Goal: Task Accomplishment & Management: Complete application form

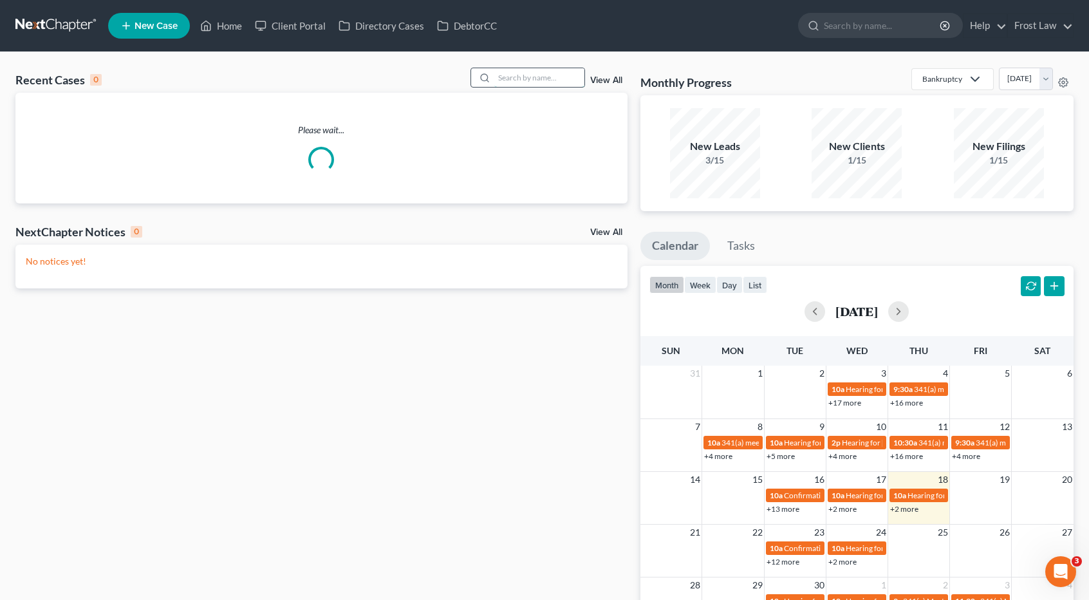
click at [512, 75] on input "search" at bounding box center [539, 77] width 90 height 19
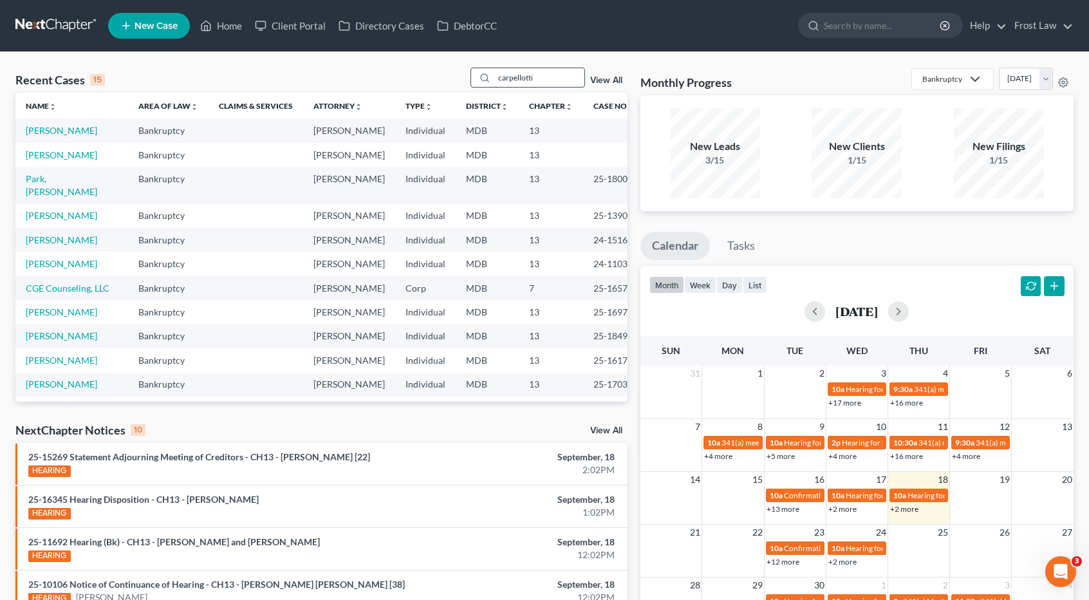
type input "carpellotti"
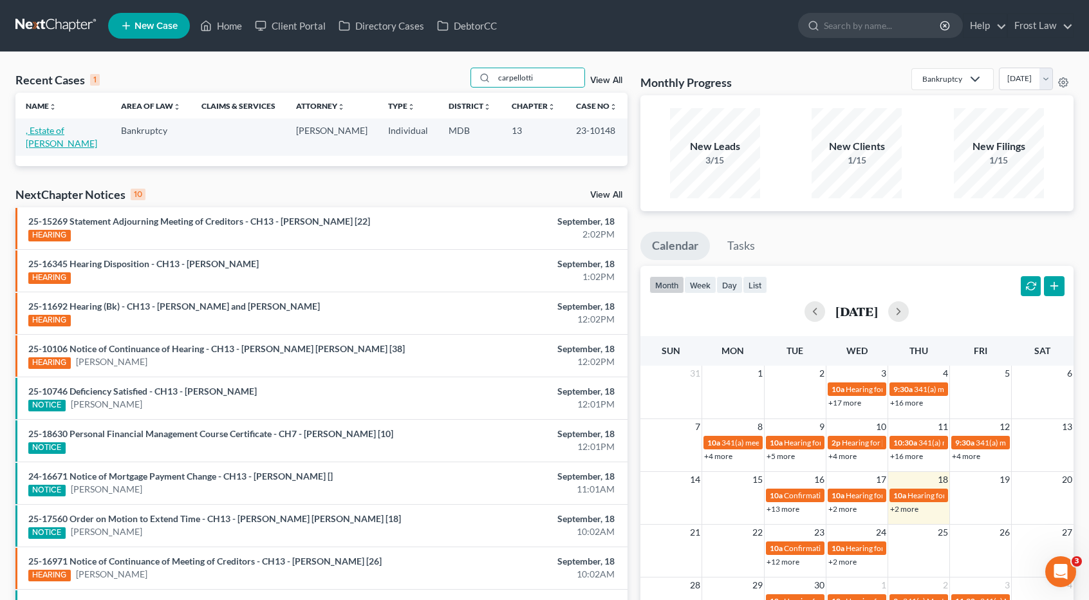
click at [85, 135] on link ", Estate of [PERSON_NAME]" at bounding box center [61, 137] width 71 height 24
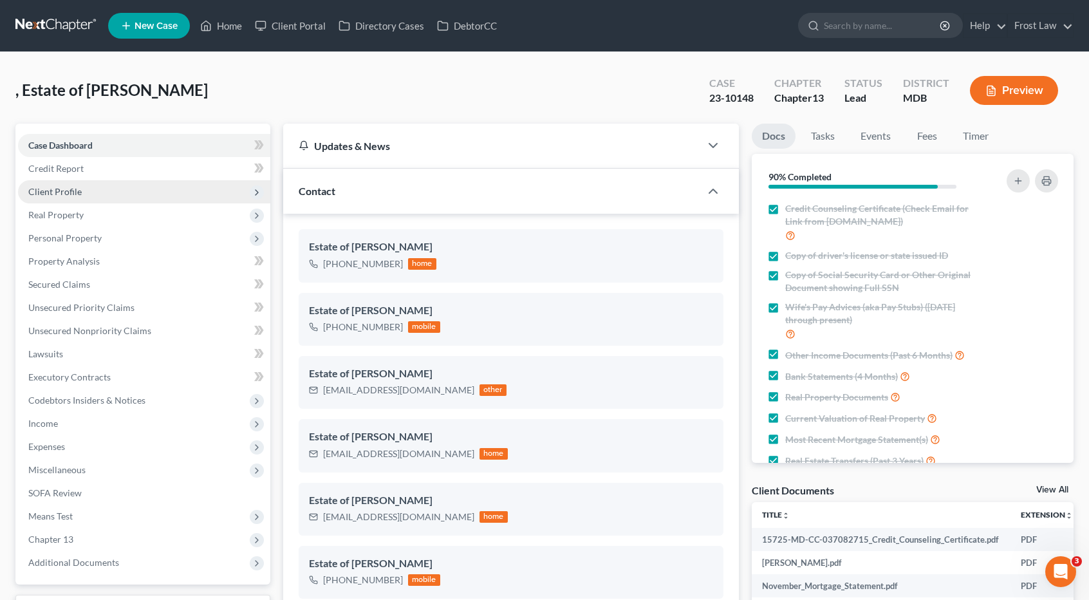
scroll to position [1165, 0]
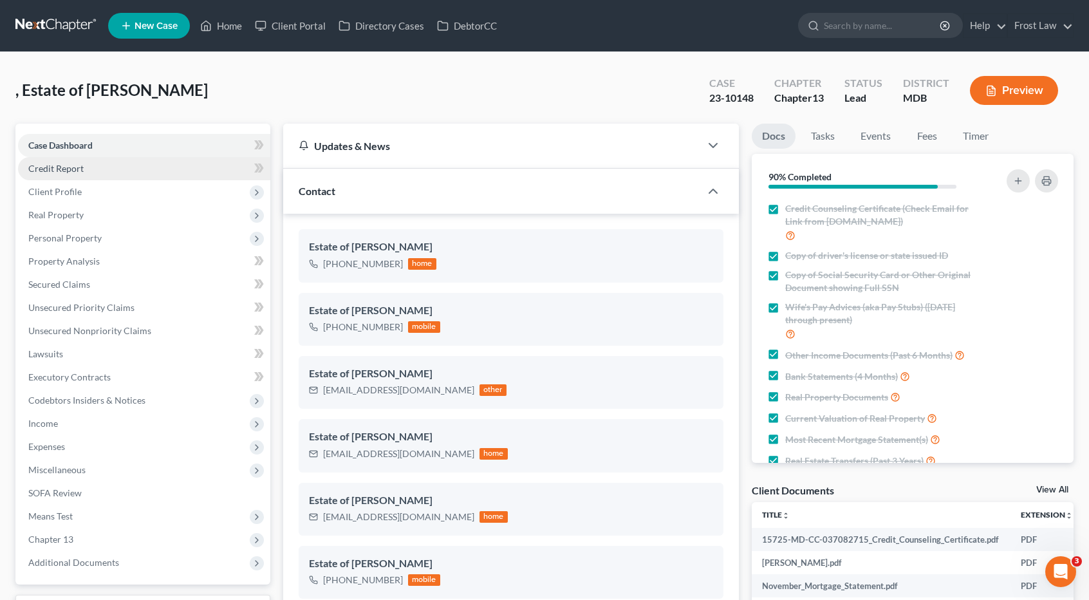
click at [71, 169] on span "Credit Report" at bounding box center [55, 168] width 55 height 11
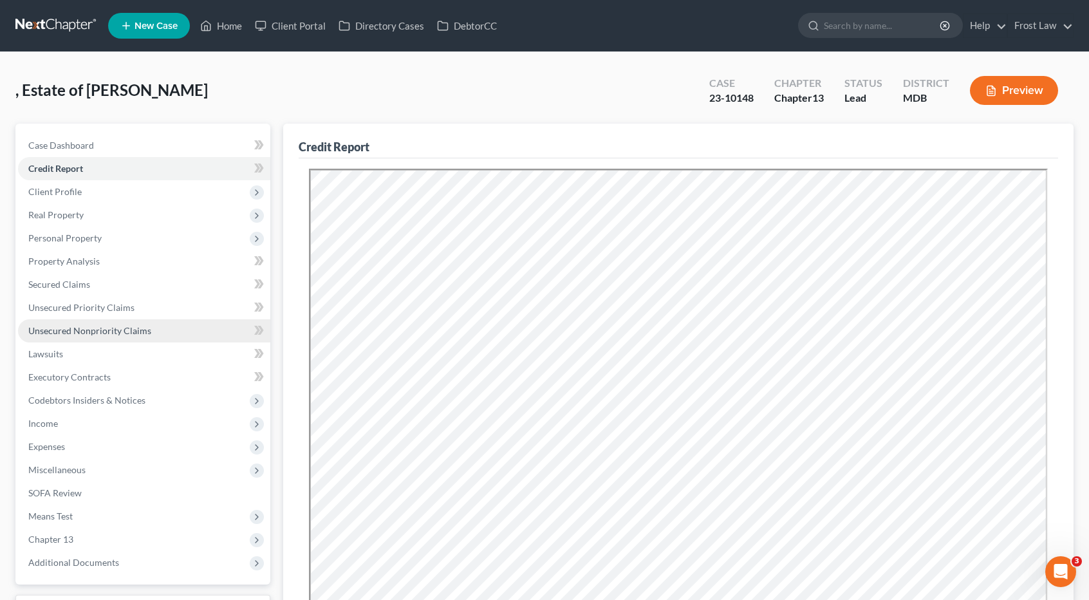
click at [108, 328] on span "Unsecured Nonpriority Claims" at bounding box center [89, 330] width 123 height 11
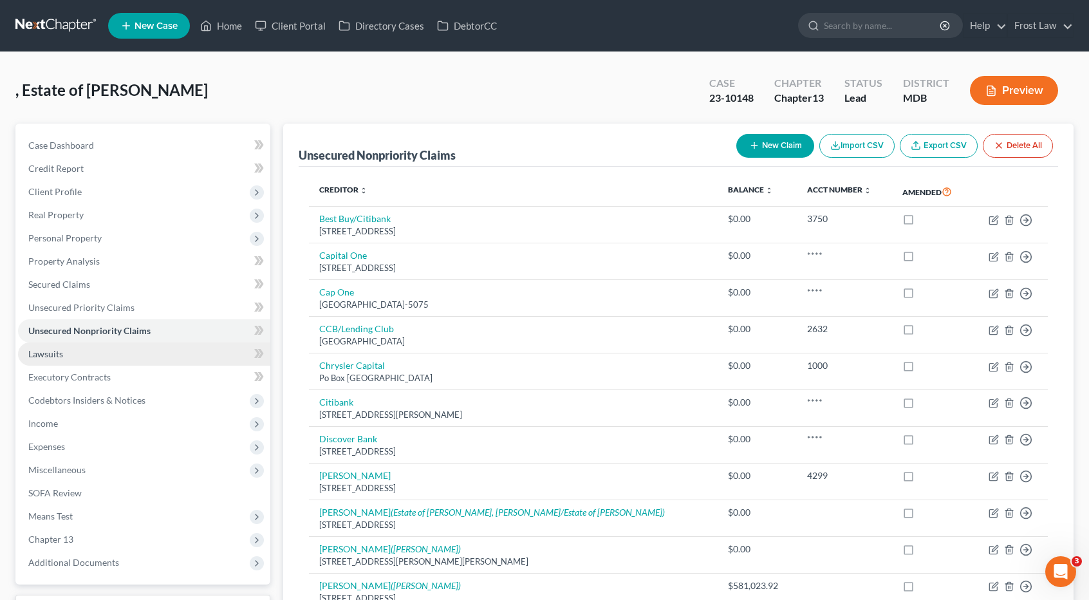
scroll to position [257, 0]
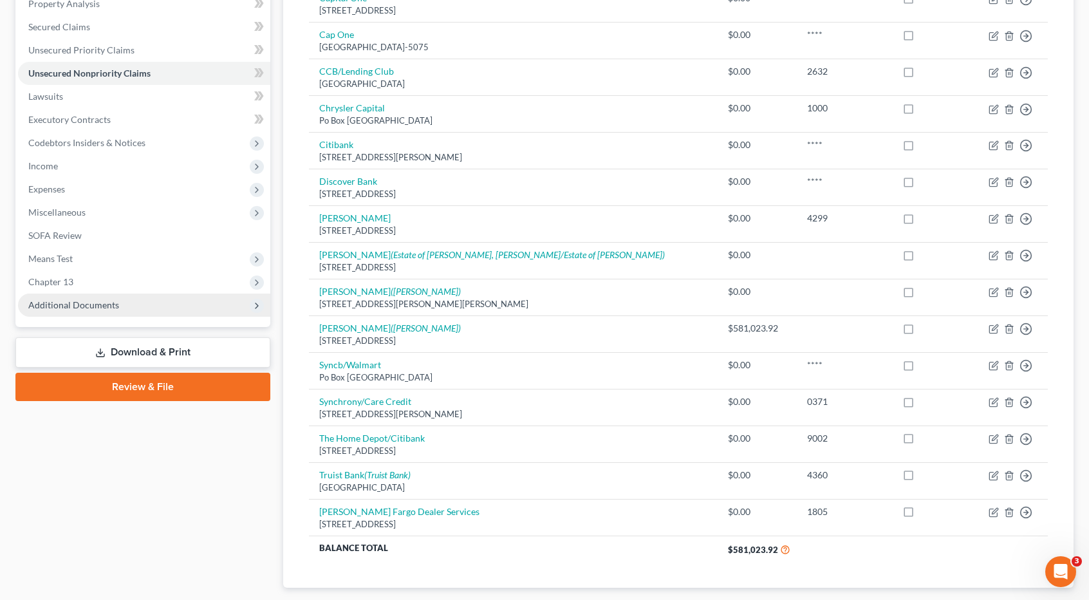
click at [84, 301] on span "Additional Documents" at bounding box center [73, 304] width 91 height 11
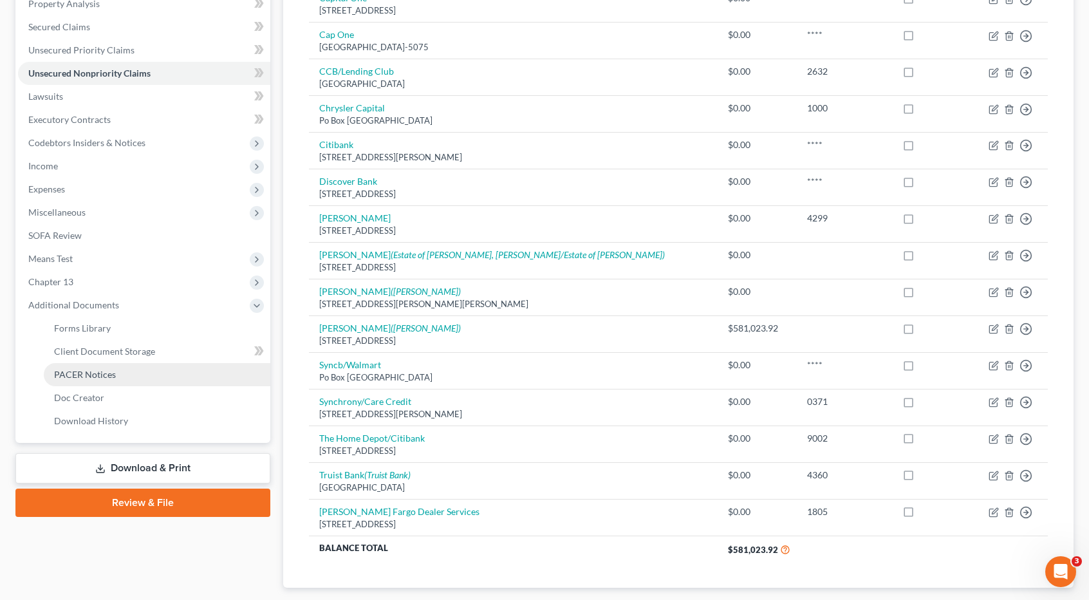
click at [79, 374] on span "PACER Notices" at bounding box center [85, 374] width 62 height 11
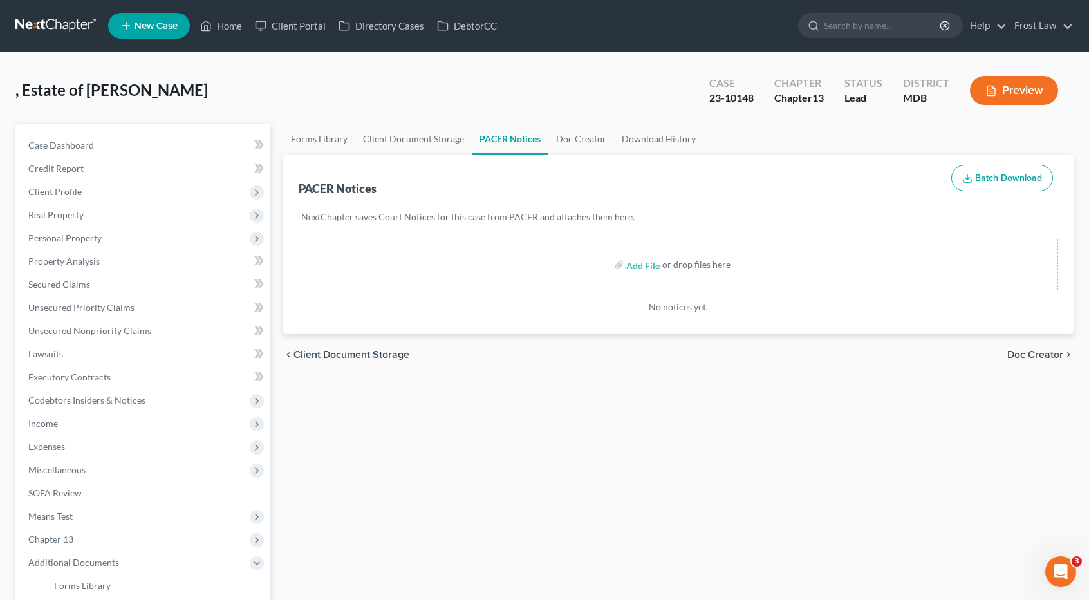
click at [46, 20] on link at bounding box center [56, 25] width 82 height 23
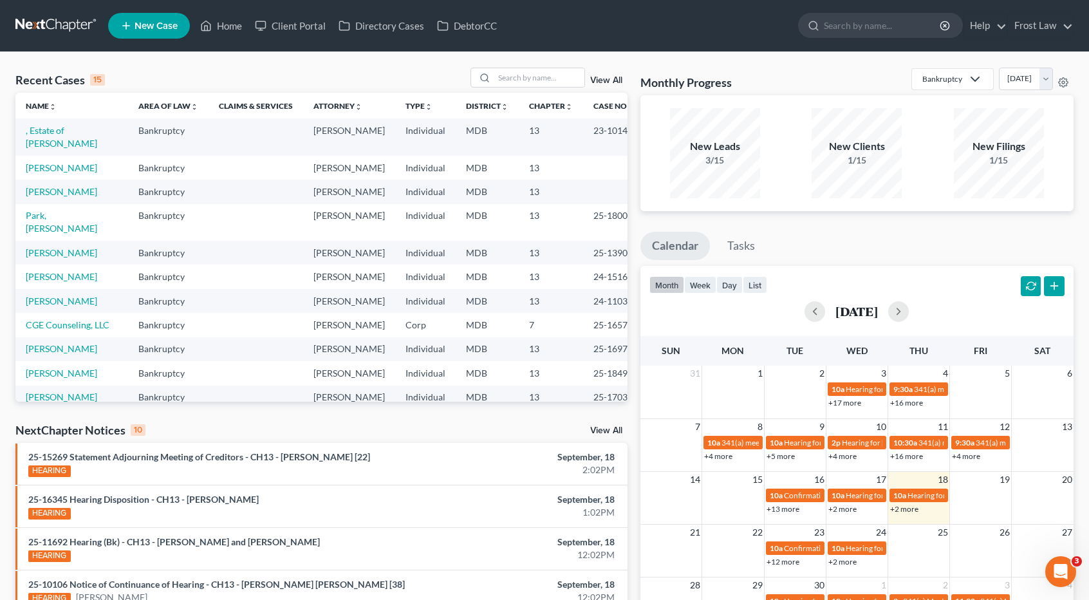
click at [611, 83] on link "View All" at bounding box center [606, 80] width 32 height 9
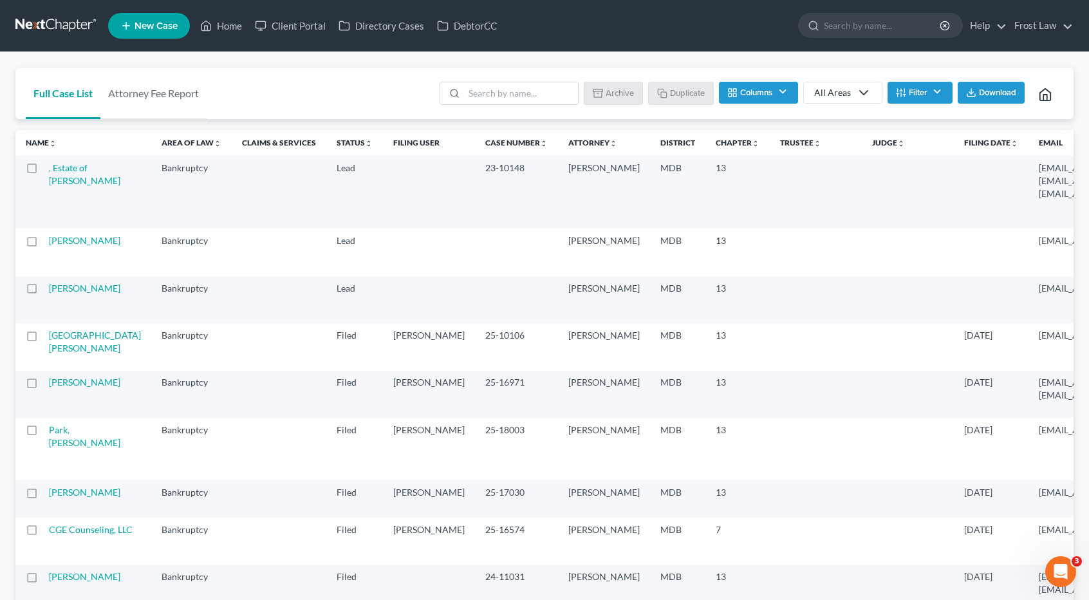
click at [917, 97] on button "Filter" at bounding box center [920, 93] width 65 height 22
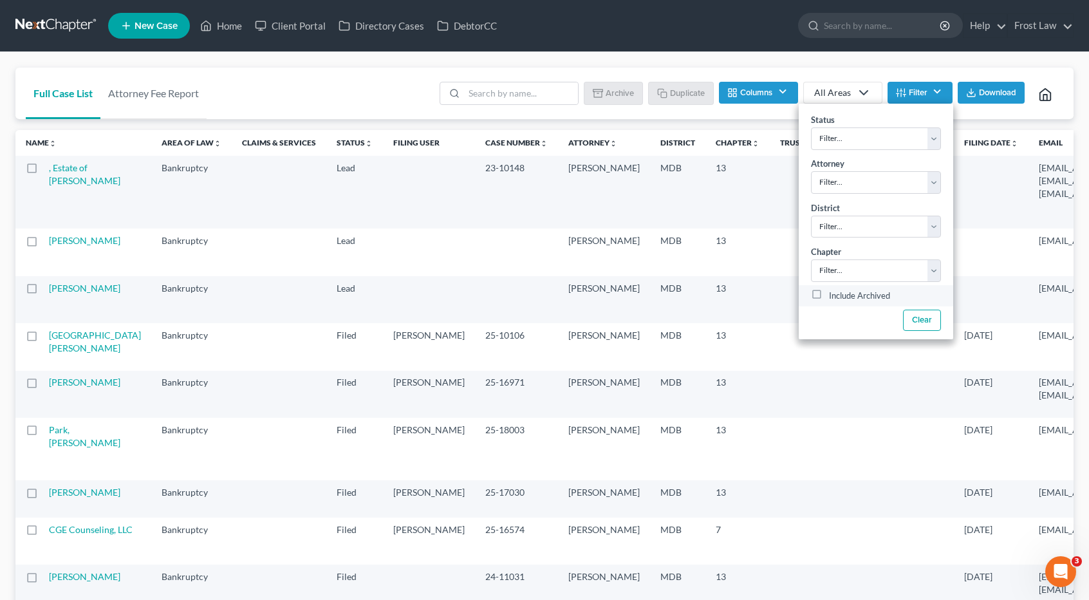
click at [829, 292] on label "Include Archived" at bounding box center [859, 295] width 61 height 15
click at [834, 292] on input "Include Archived" at bounding box center [838, 292] width 8 height 8
checkbox input "true"
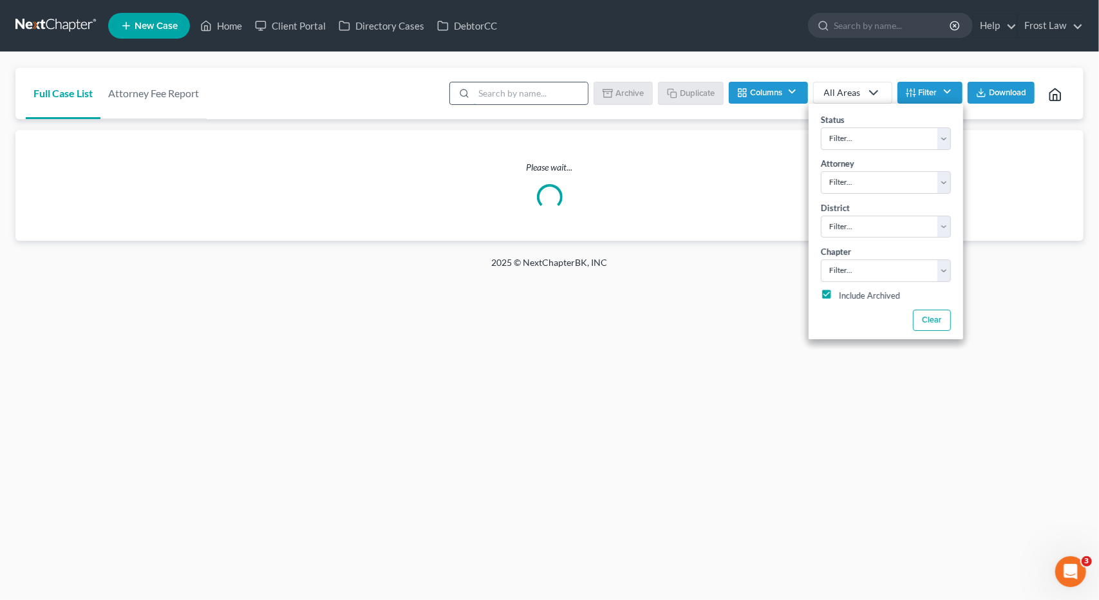
click at [502, 95] on input "search" at bounding box center [531, 93] width 114 height 22
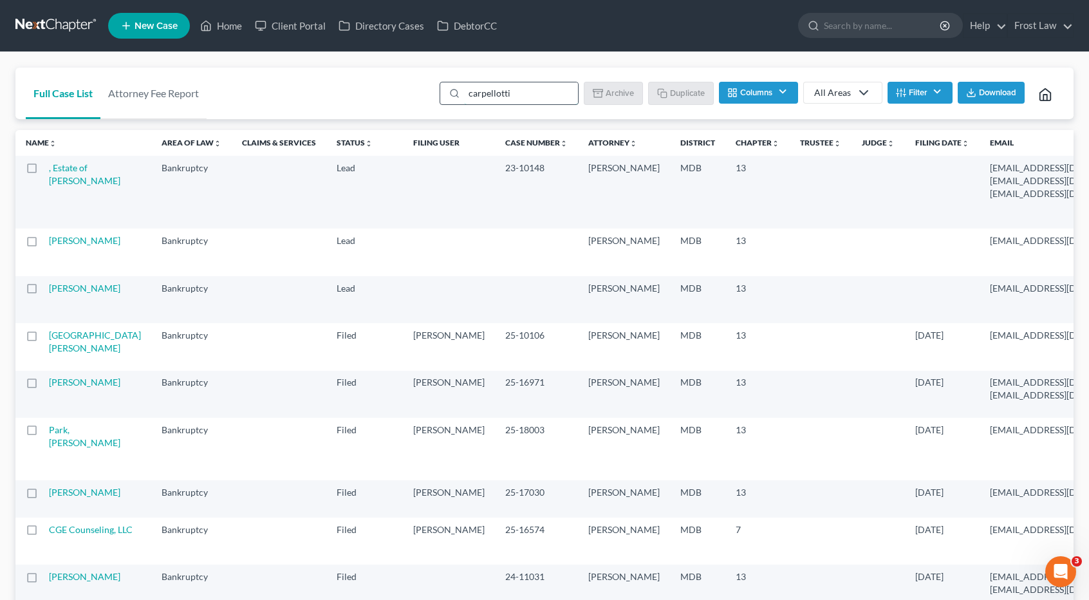
type input "carpellotti"
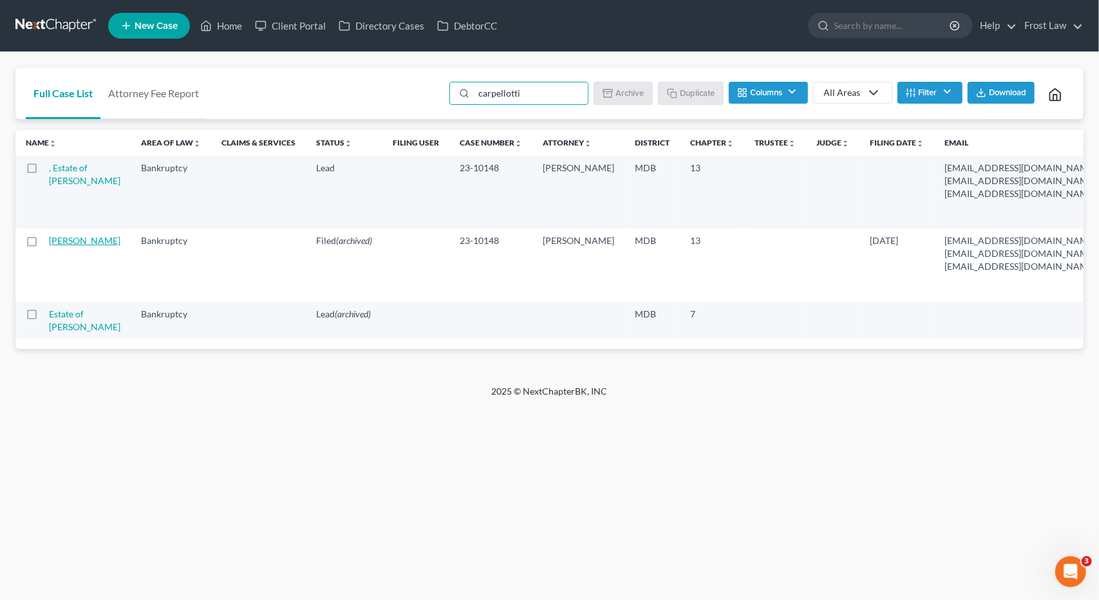
click at [60, 246] on link "Carpellotti, Francis" at bounding box center [84, 240] width 71 height 11
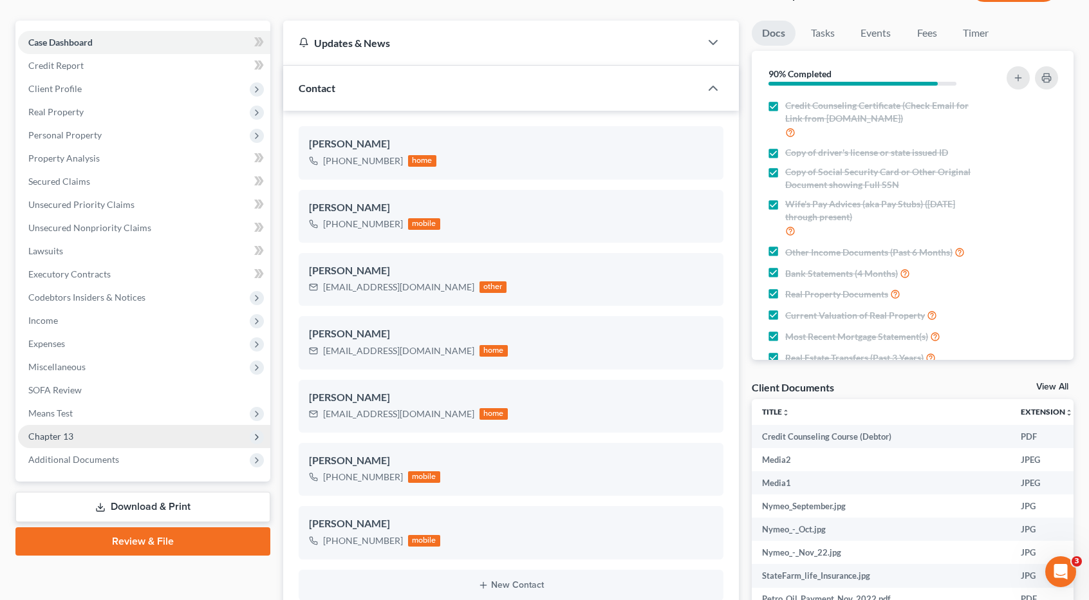
scroll to position [193, 0]
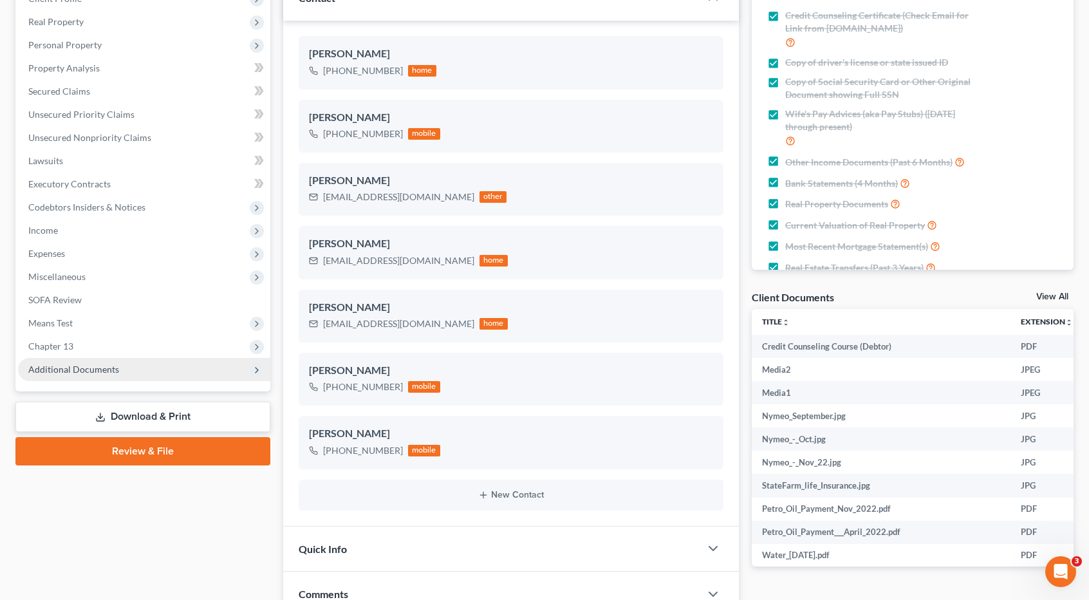
click at [95, 366] on span "Additional Documents" at bounding box center [73, 369] width 91 height 11
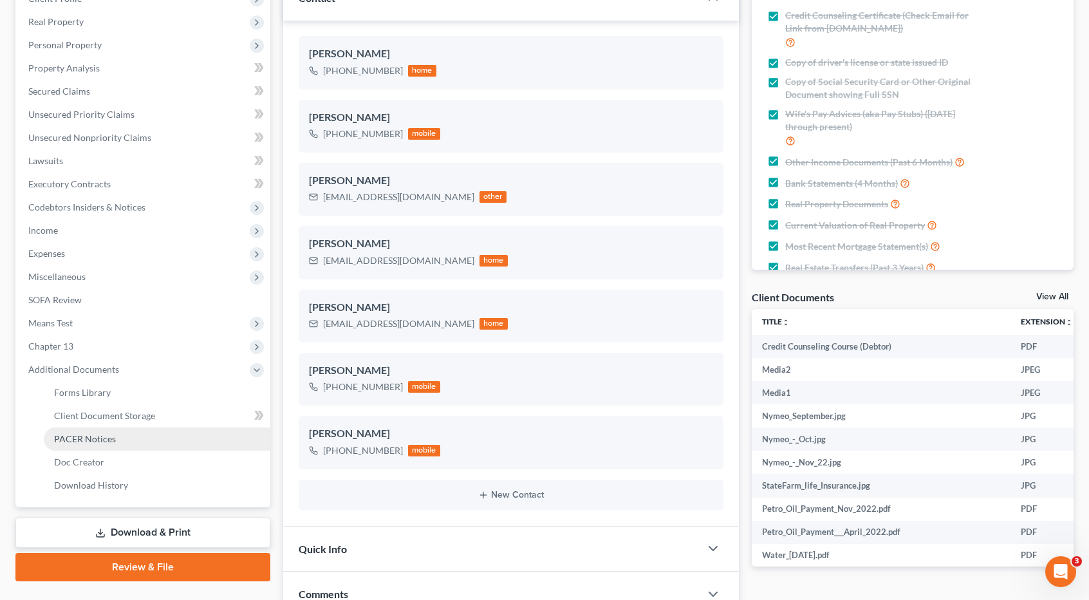
click at [91, 437] on span "PACER Notices" at bounding box center [85, 438] width 62 height 11
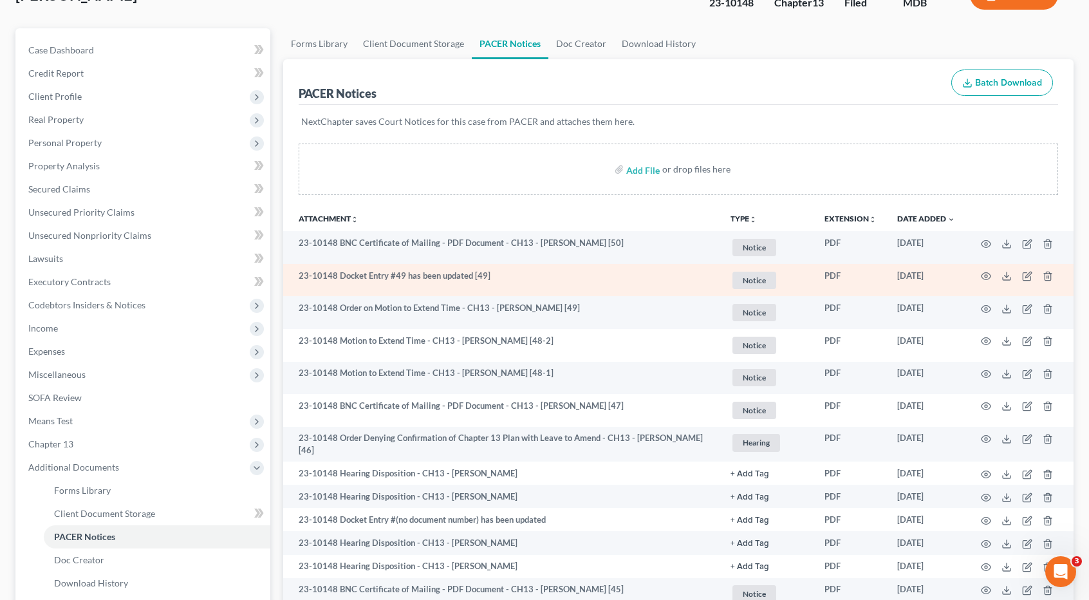
scroll to position [129, 0]
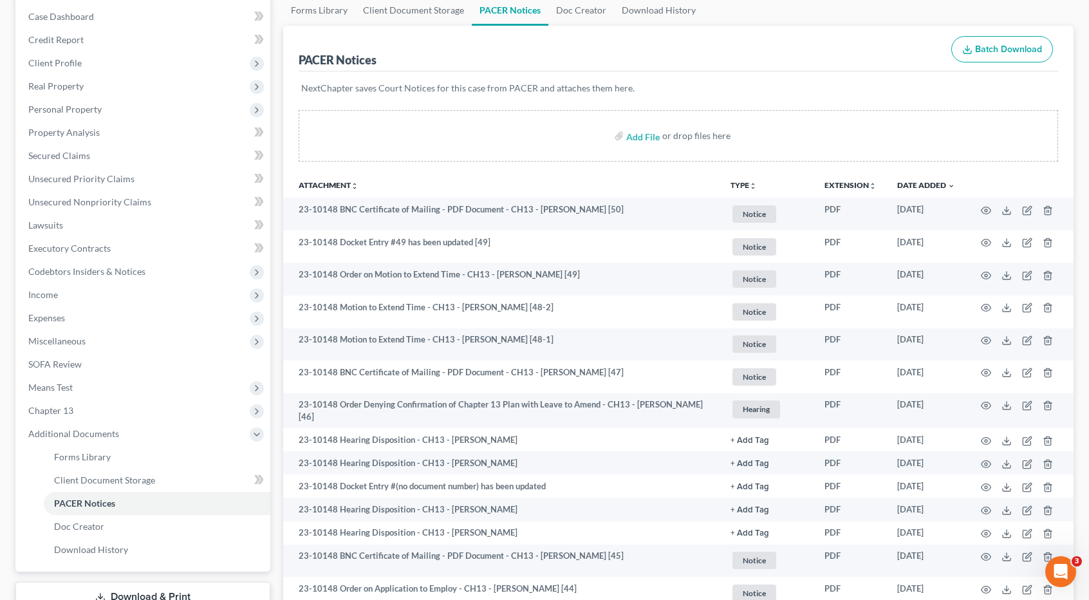
click at [749, 185] on icon "unfold_more" at bounding box center [753, 186] width 8 height 8
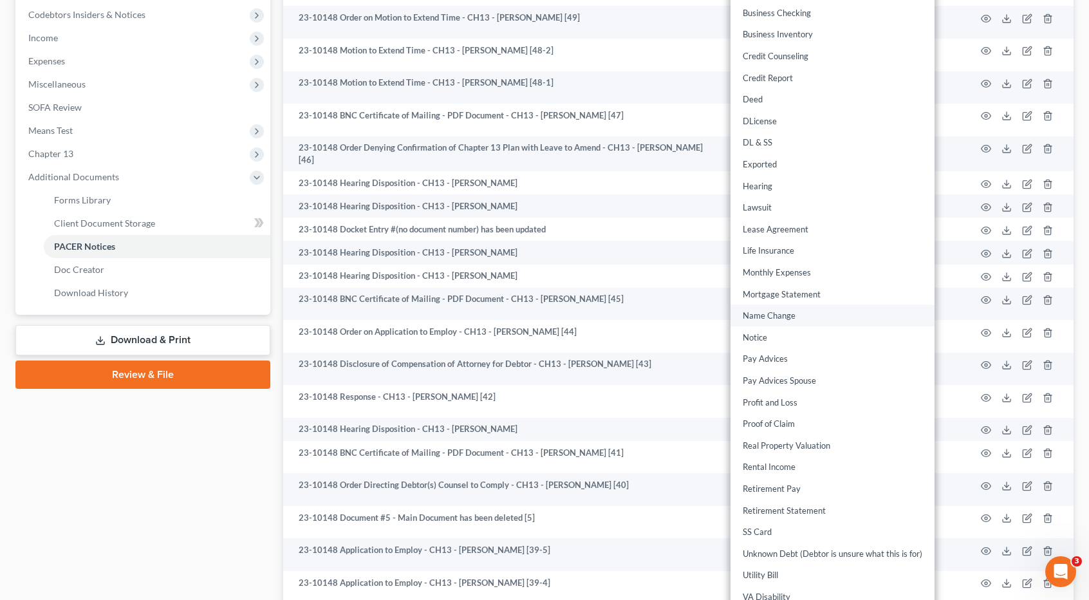
scroll to position [386, 0]
click at [767, 418] on link "Proof of Claim" at bounding box center [832, 424] width 204 height 22
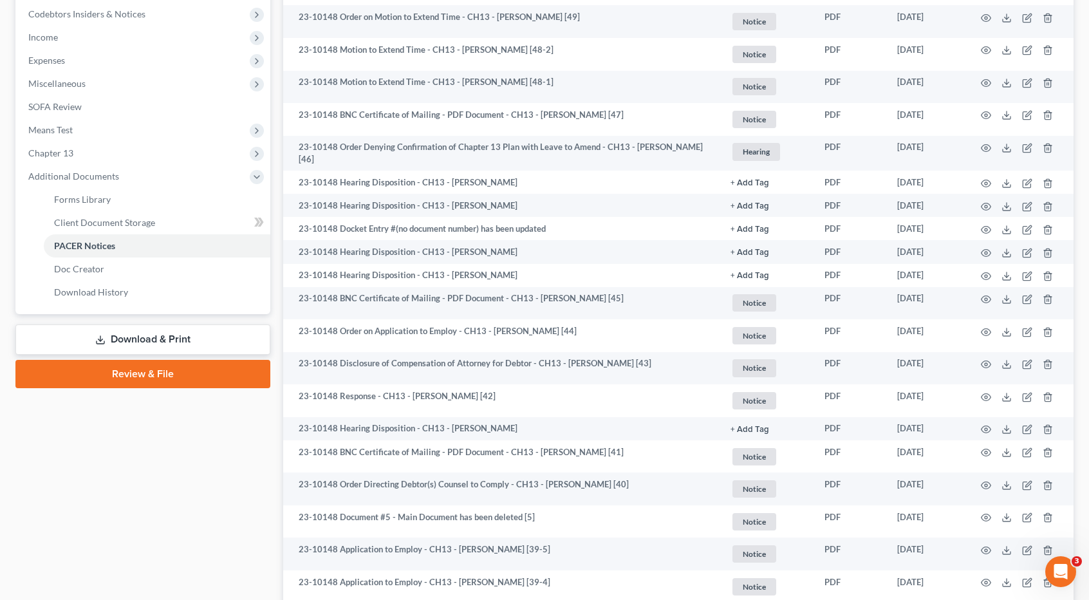
scroll to position [221, 0]
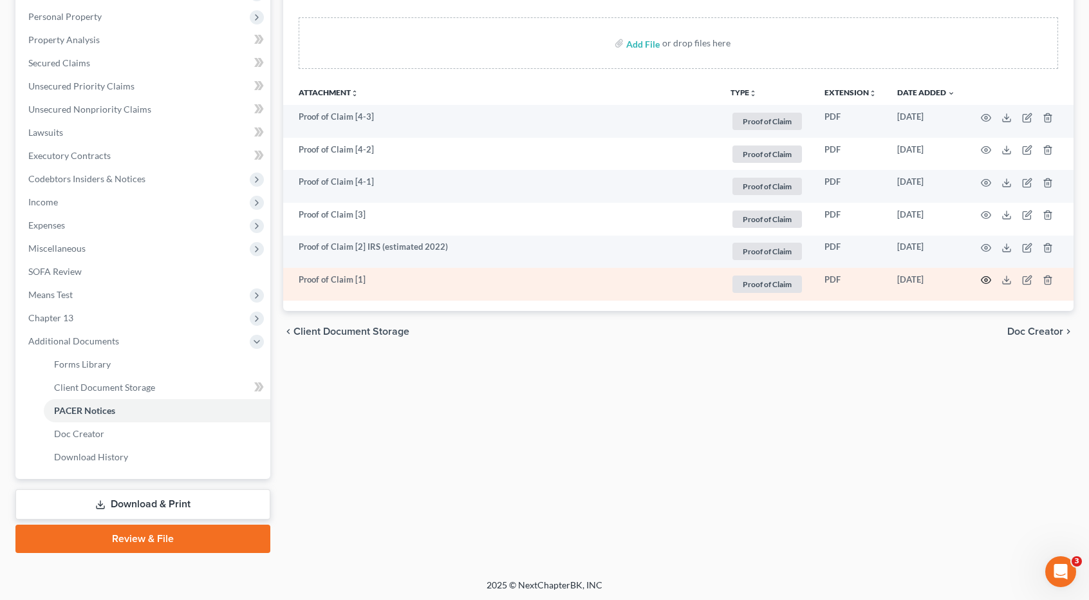
click at [981, 279] on icon "button" at bounding box center [986, 280] width 10 height 10
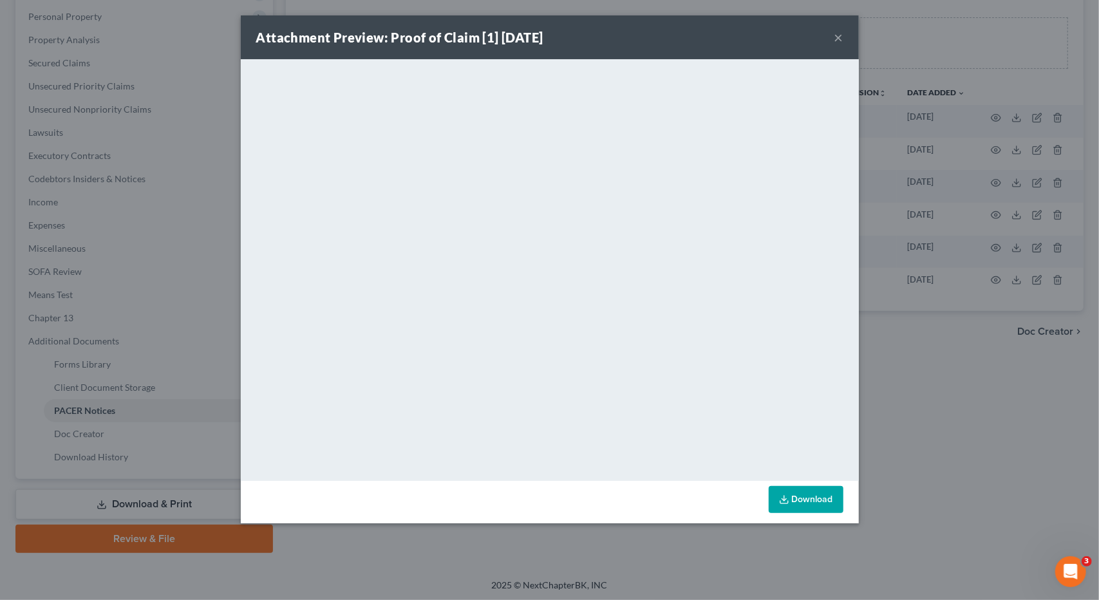
click at [837, 37] on button "×" at bounding box center [838, 37] width 9 height 15
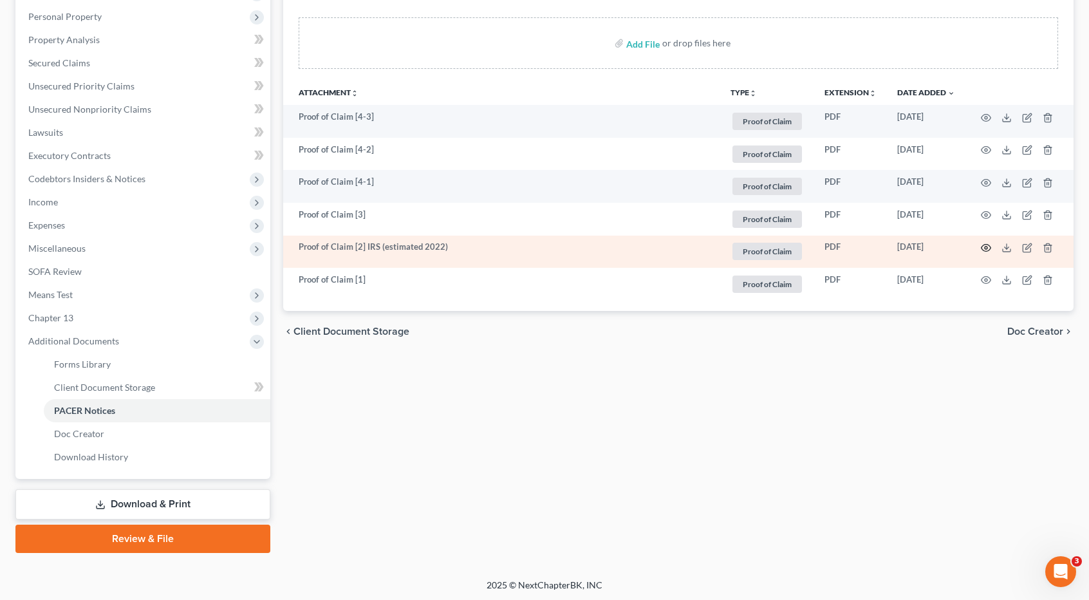
click at [987, 245] on icon "button" at bounding box center [986, 248] width 10 height 10
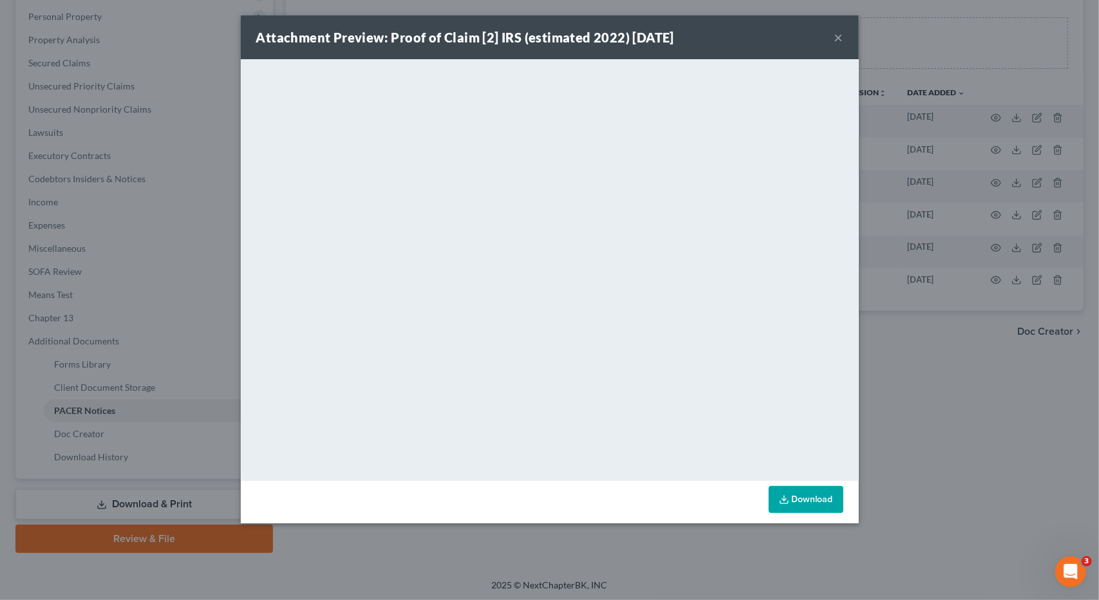
click at [837, 39] on button "×" at bounding box center [838, 37] width 9 height 15
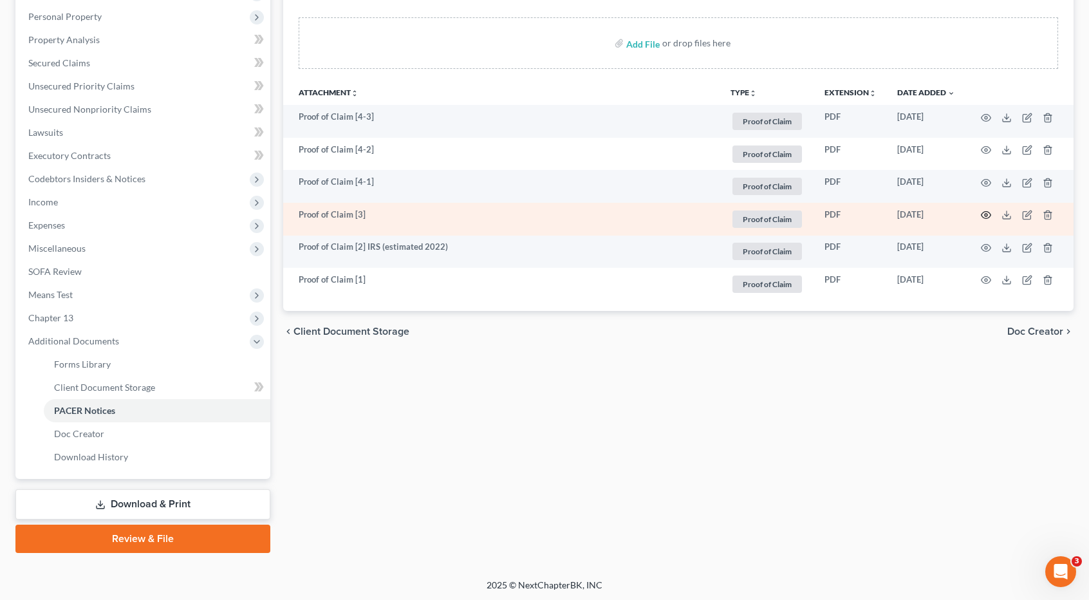
click at [985, 210] on icon "button" at bounding box center [986, 215] width 10 height 10
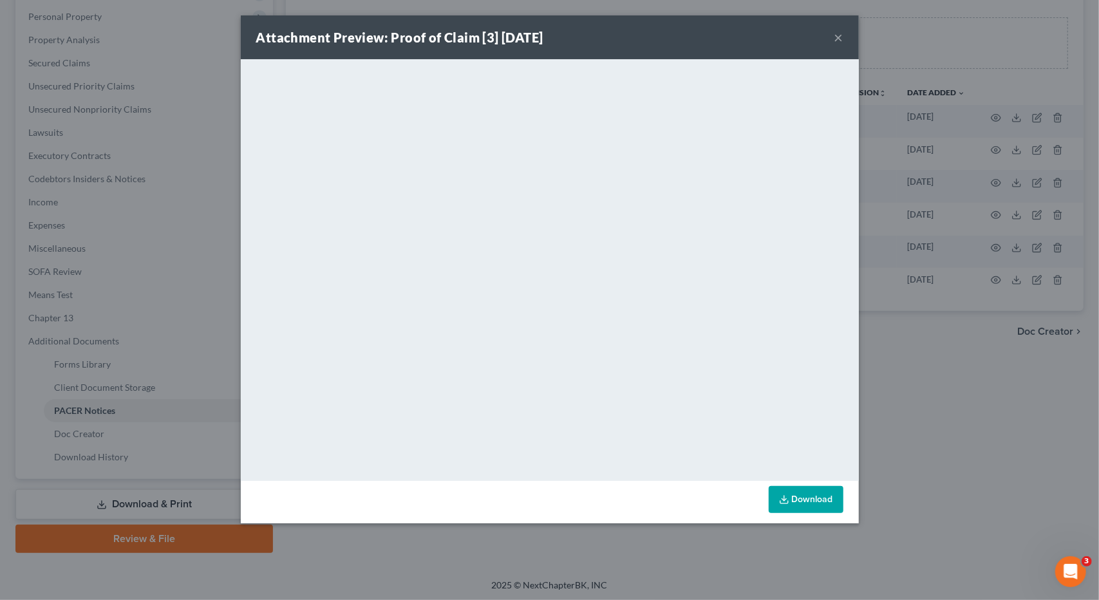
click at [838, 37] on button "×" at bounding box center [838, 37] width 9 height 15
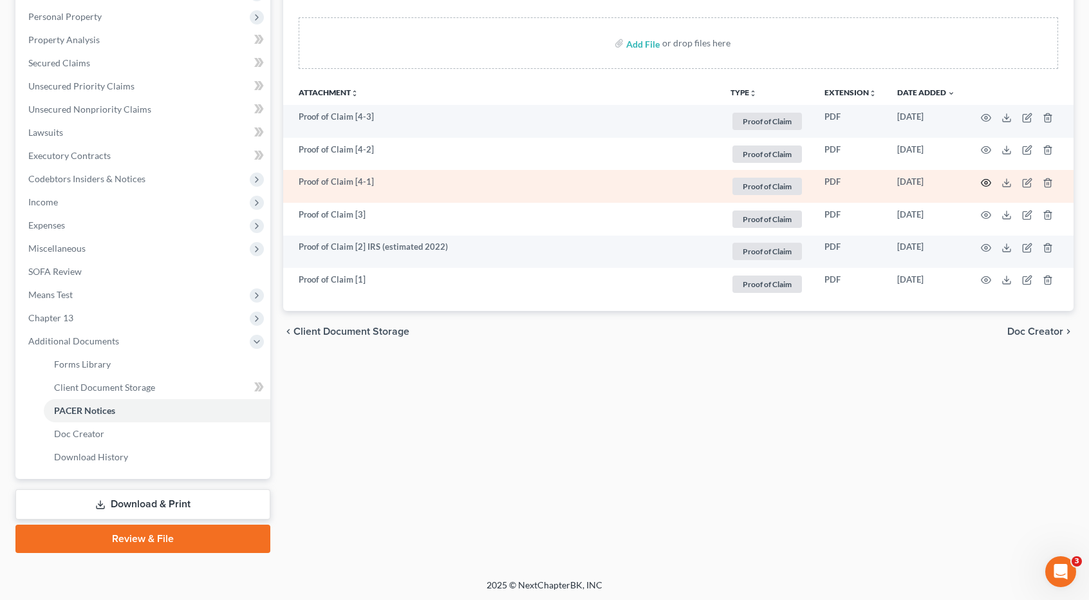
click at [985, 180] on icon "button" at bounding box center [986, 183] width 10 height 10
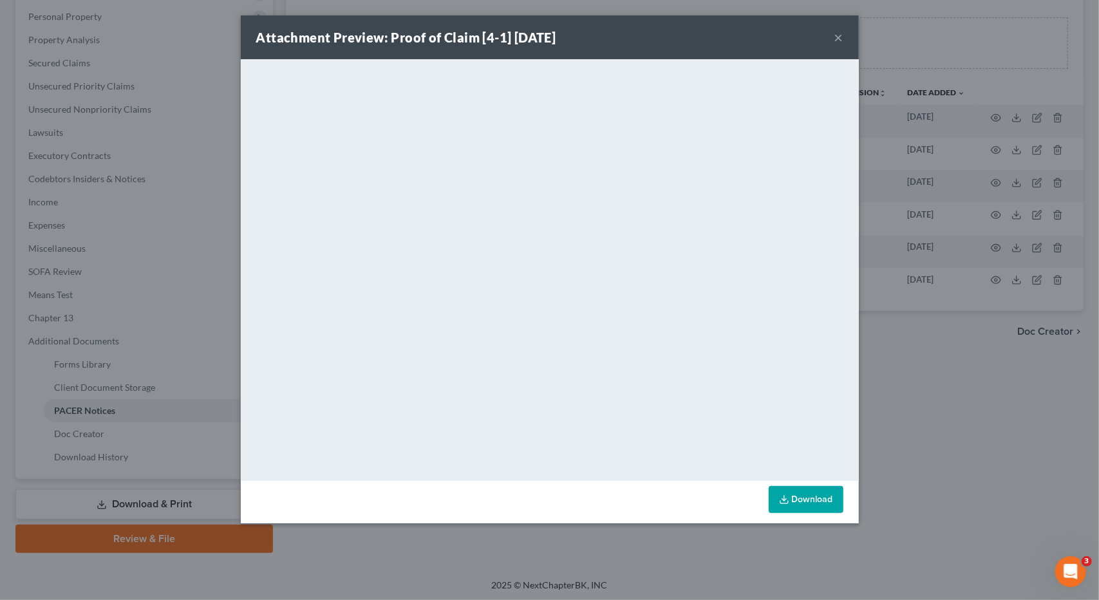
click at [839, 39] on button "×" at bounding box center [838, 37] width 9 height 15
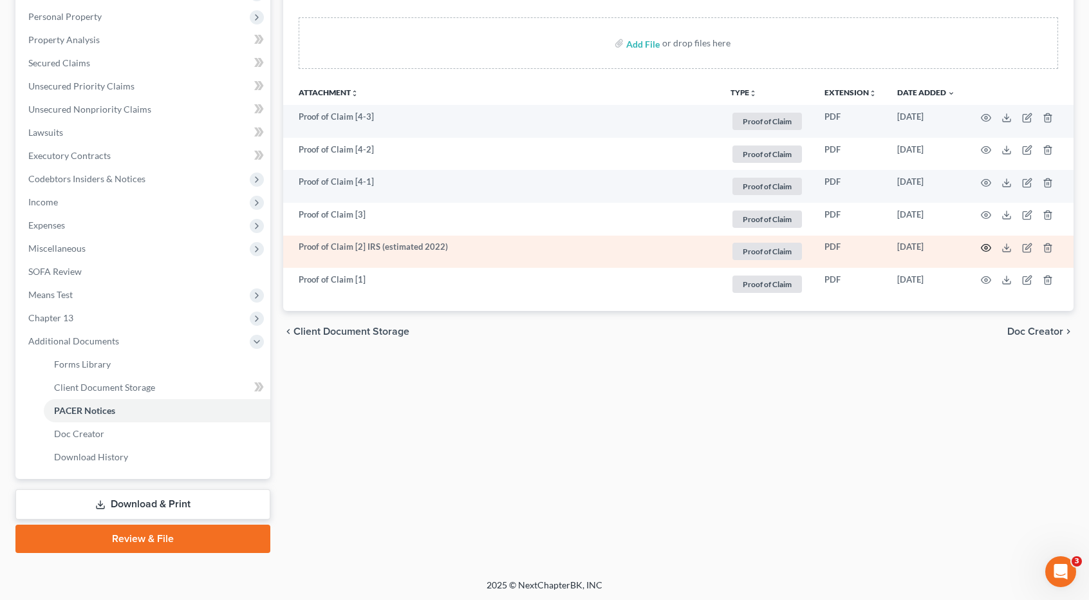
click at [986, 250] on icon "button" at bounding box center [986, 248] width 10 height 10
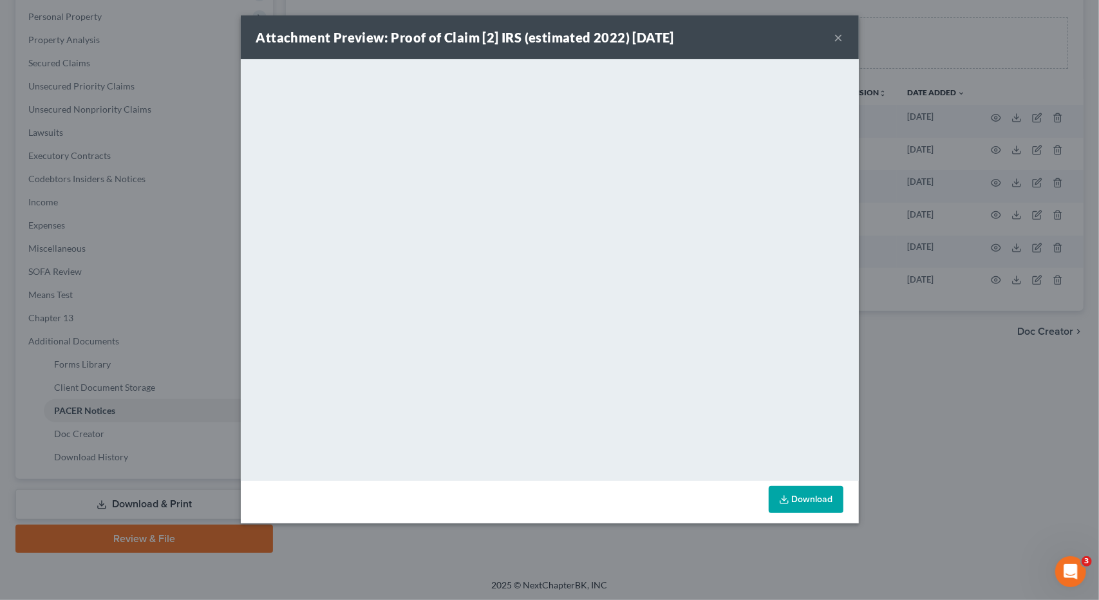
click at [840, 37] on button "×" at bounding box center [838, 37] width 9 height 15
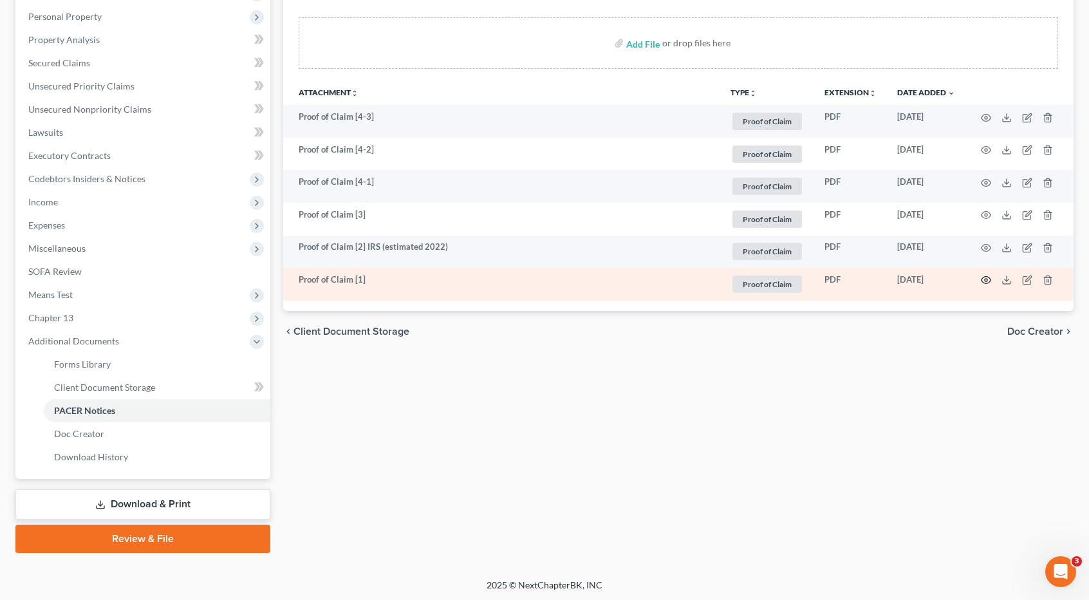
click at [982, 278] on icon "button" at bounding box center [986, 280] width 10 height 10
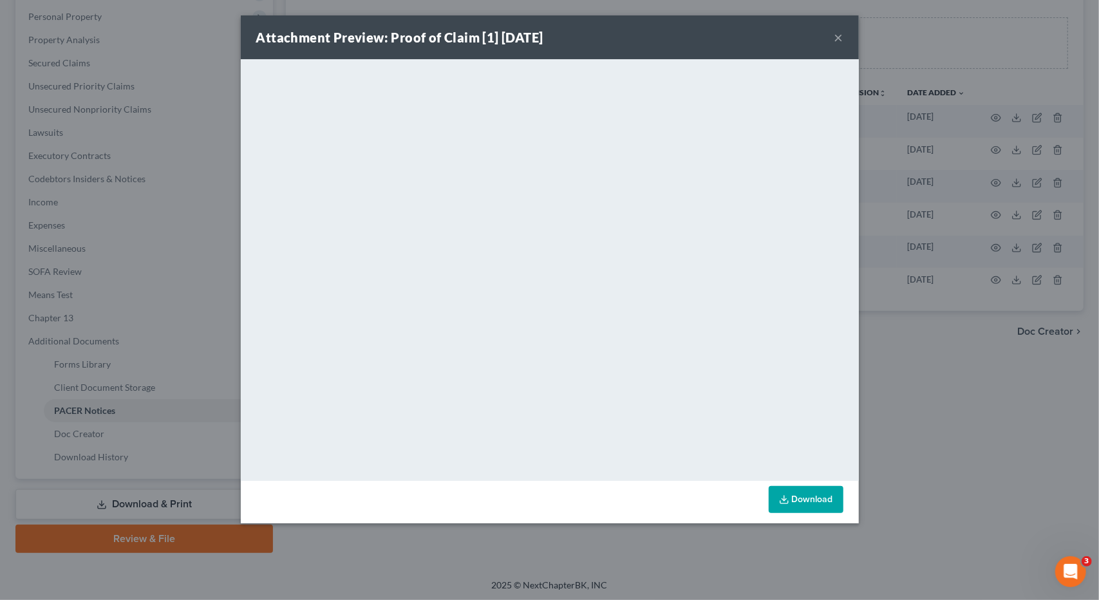
click at [838, 41] on button "×" at bounding box center [838, 37] width 9 height 15
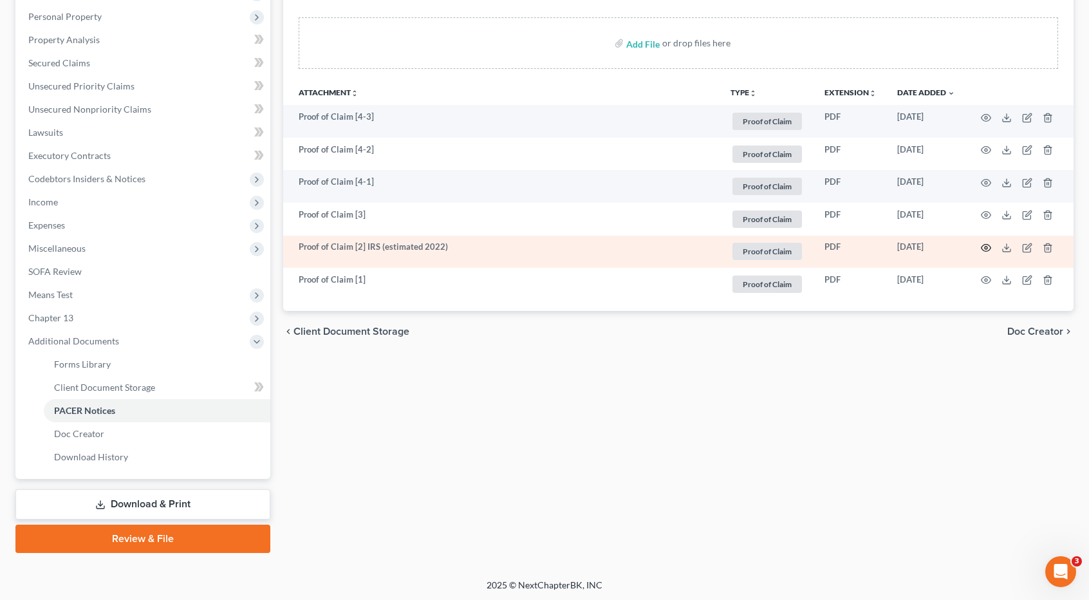
click at [986, 248] on icon "button" at bounding box center [986, 248] width 10 height 10
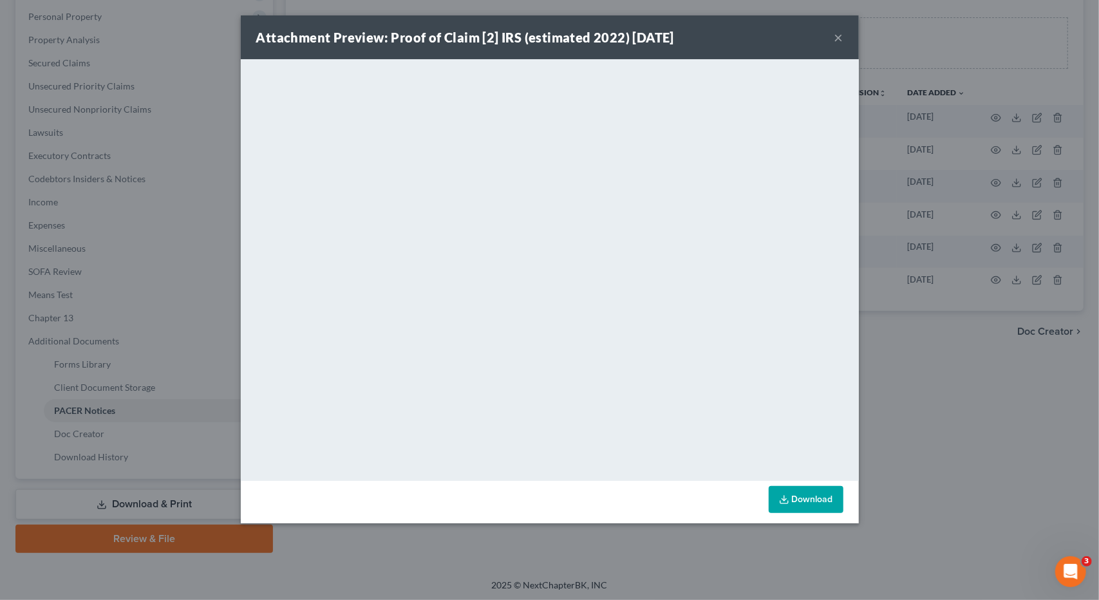
click at [836, 37] on button "×" at bounding box center [838, 37] width 9 height 15
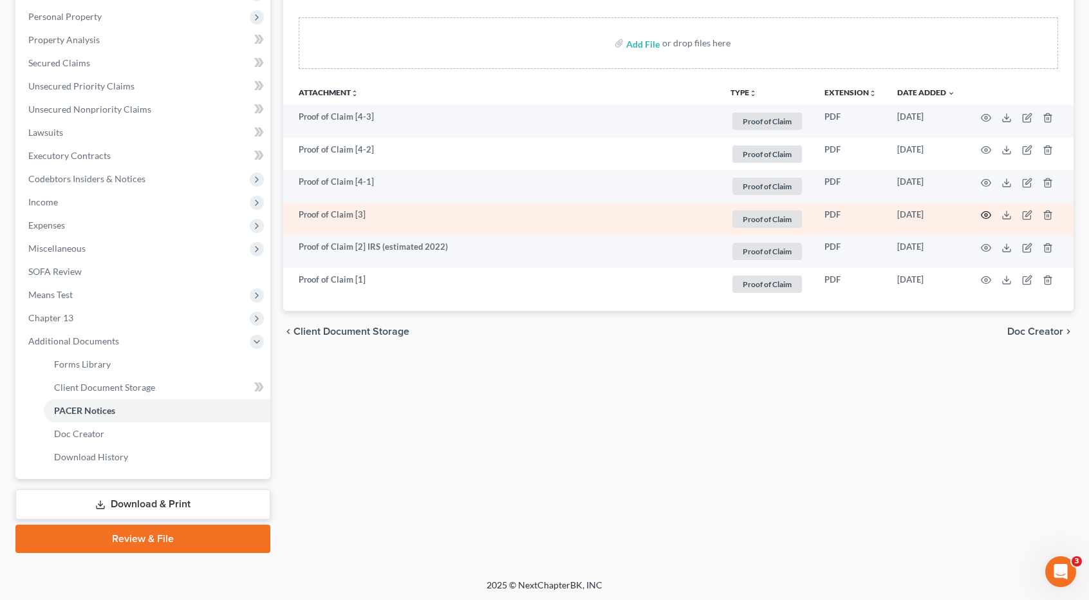
click at [983, 212] on icon "button" at bounding box center [986, 215] width 10 height 7
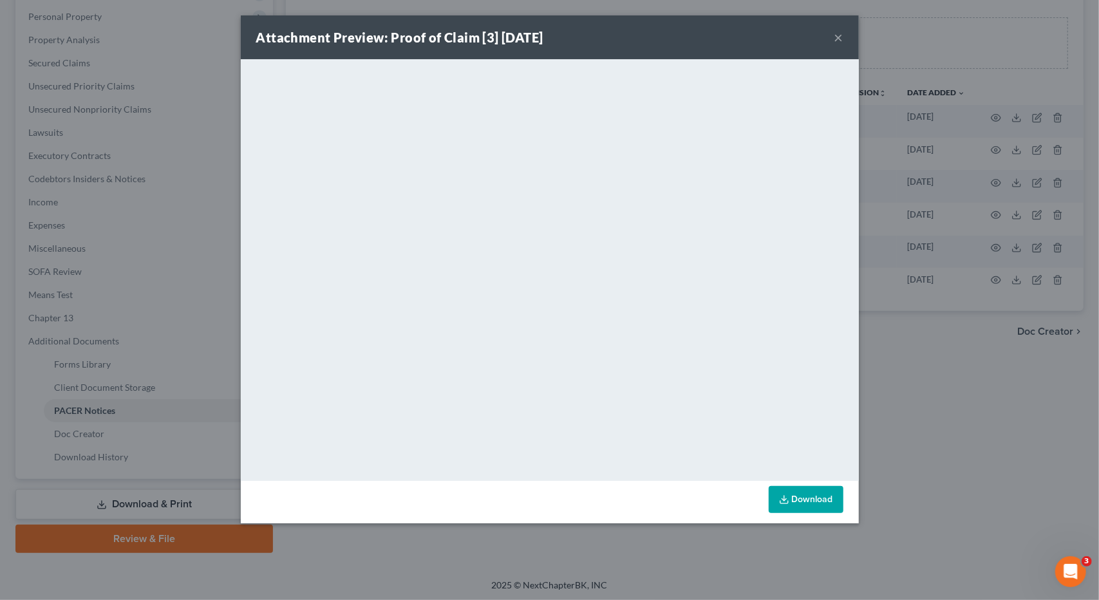
click at [837, 38] on button "×" at bounding box center [838, 37] width 9 height 15
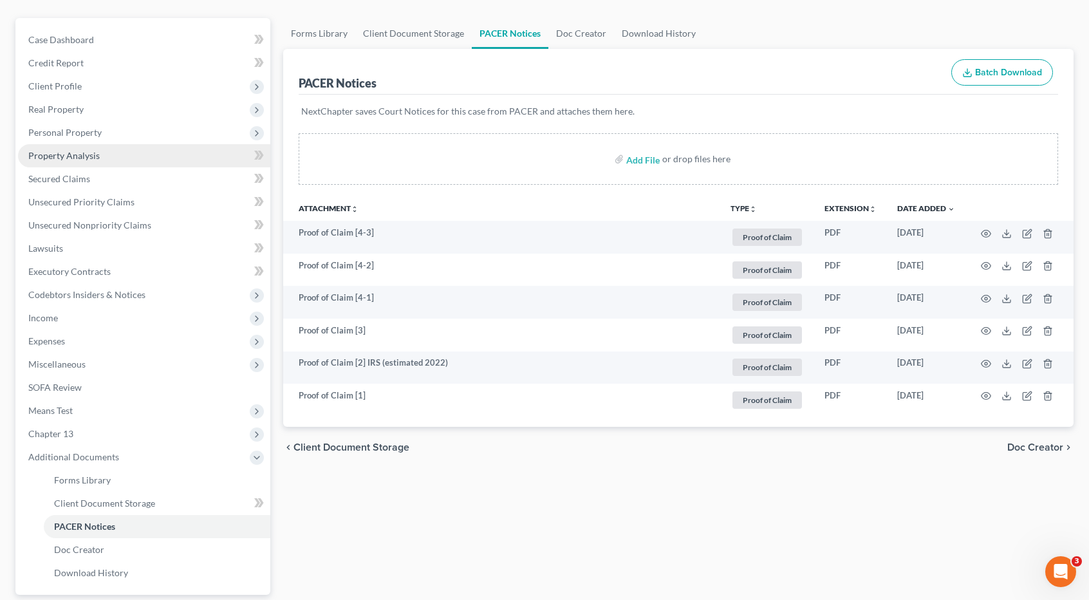
scroll to position [93, 0]
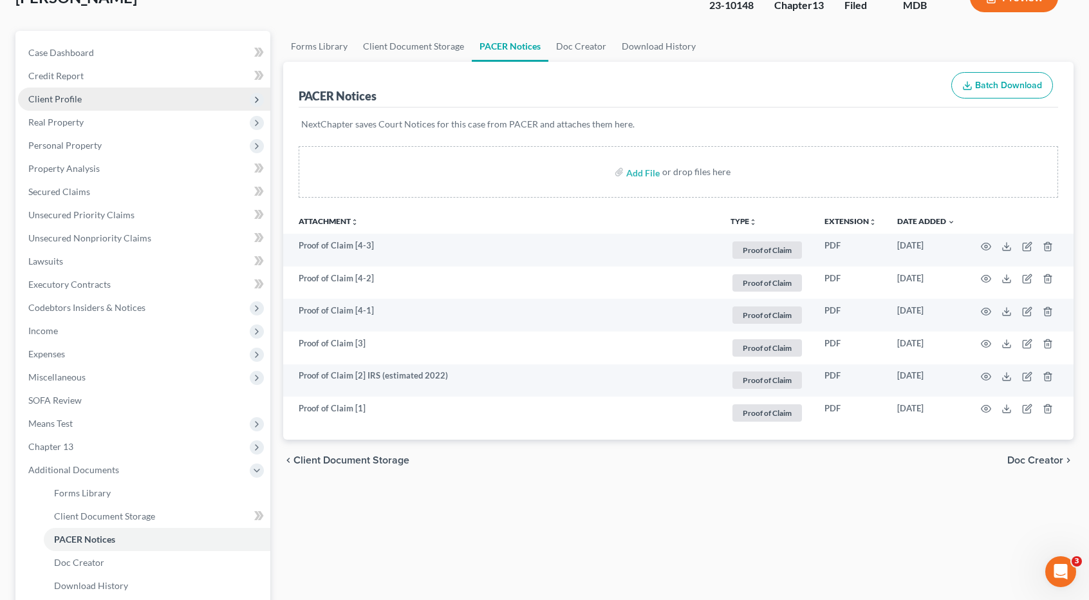
click at [79, 100] on span "Client Profile" at bounding box center [54, 98] width 53 height 11
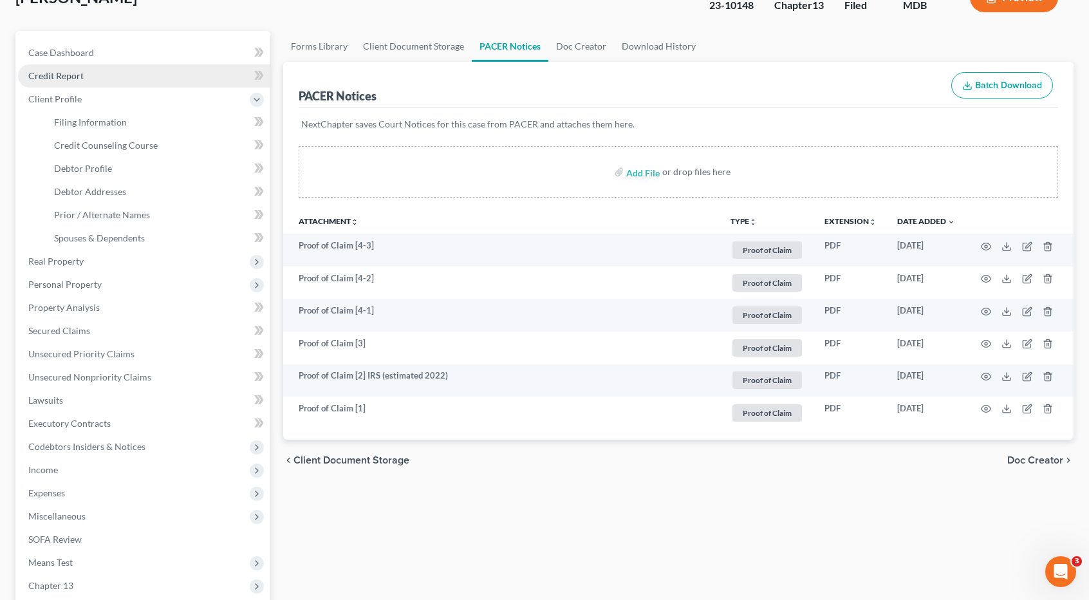
click at [79, 80] on link "Credit Report" at bounding box center [144, 75] width 252 height 23
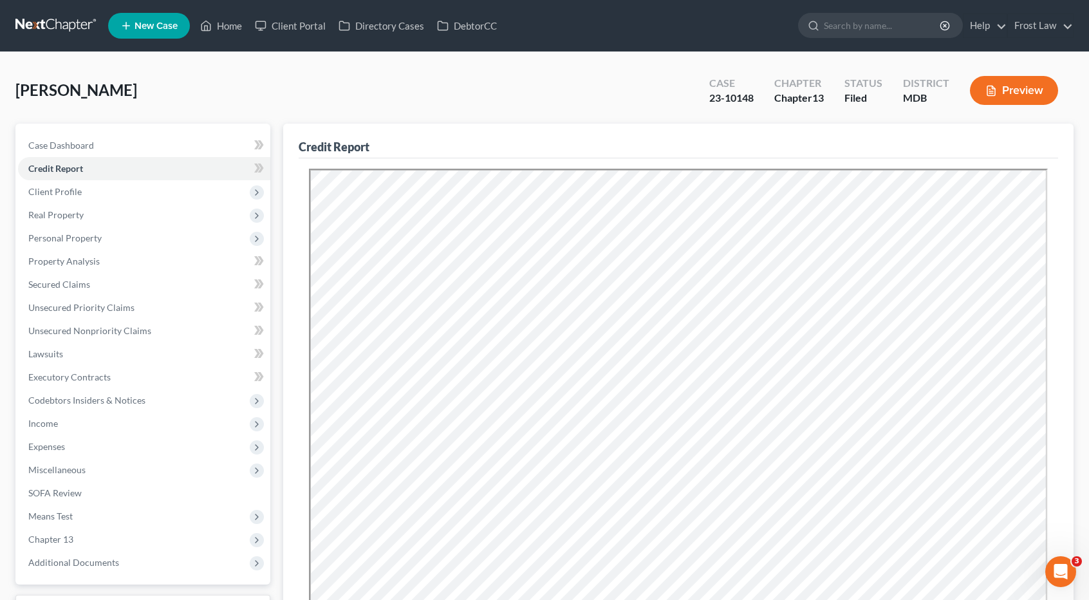
click at [55, 26] on link at bounding box center [56, 25] width 82 height 23
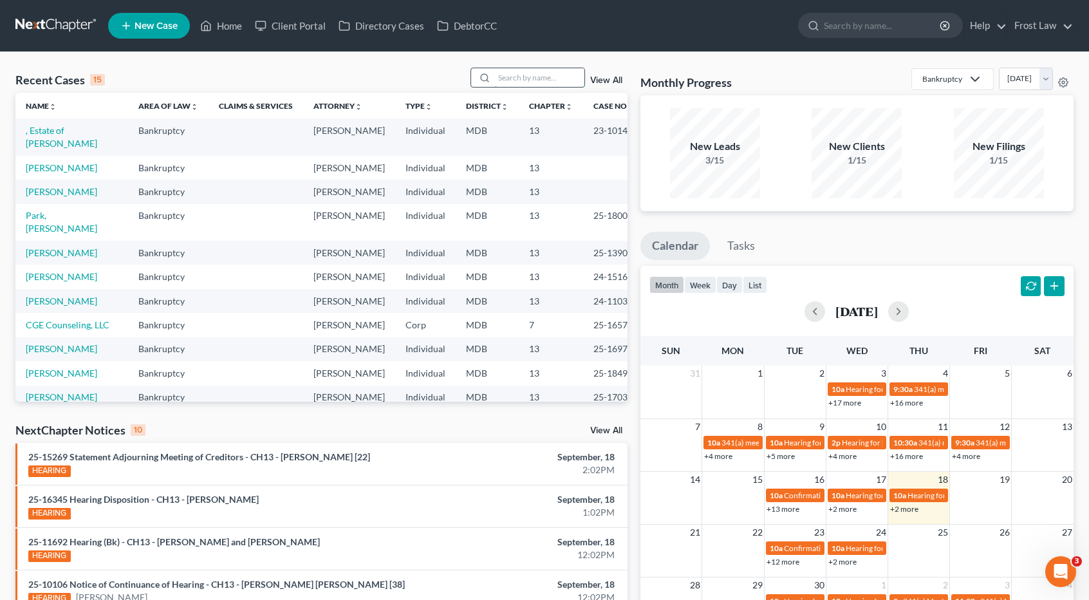
click at [523, 77] on input "search" at bounding box center [539, 77] width 90 height 19
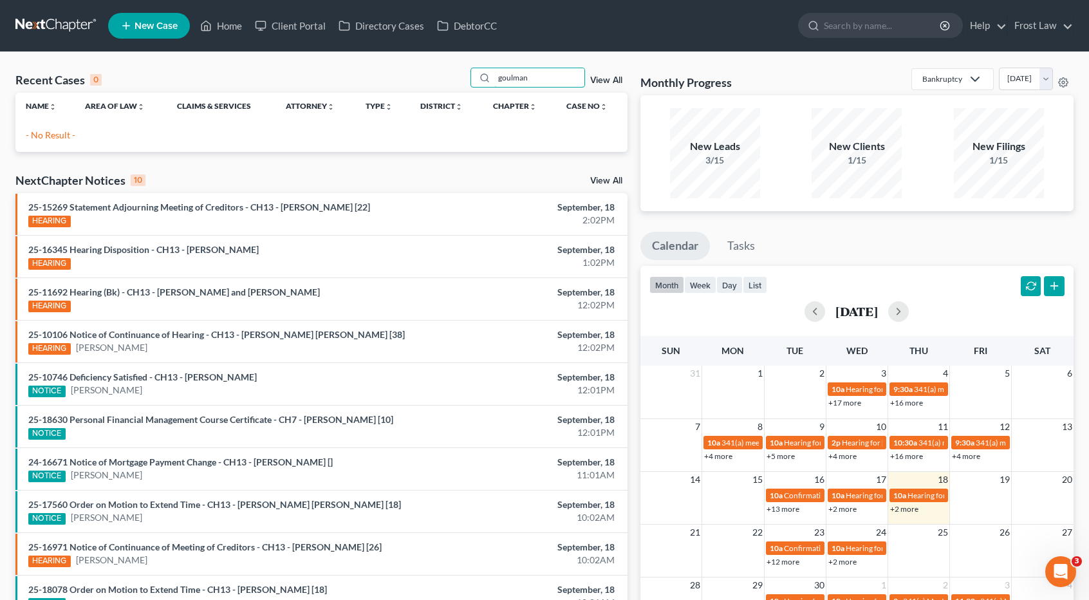
drag, startPoint x: 516, startPoint y: 84, endPoint x: 435, endPoint y: 82, distance: 81.1
click at [434, 84] on div "Recent Cases 0 goulman View All" at bounding box center [321, 80] width 612 height 25
type input "f"
type input "goulaman"
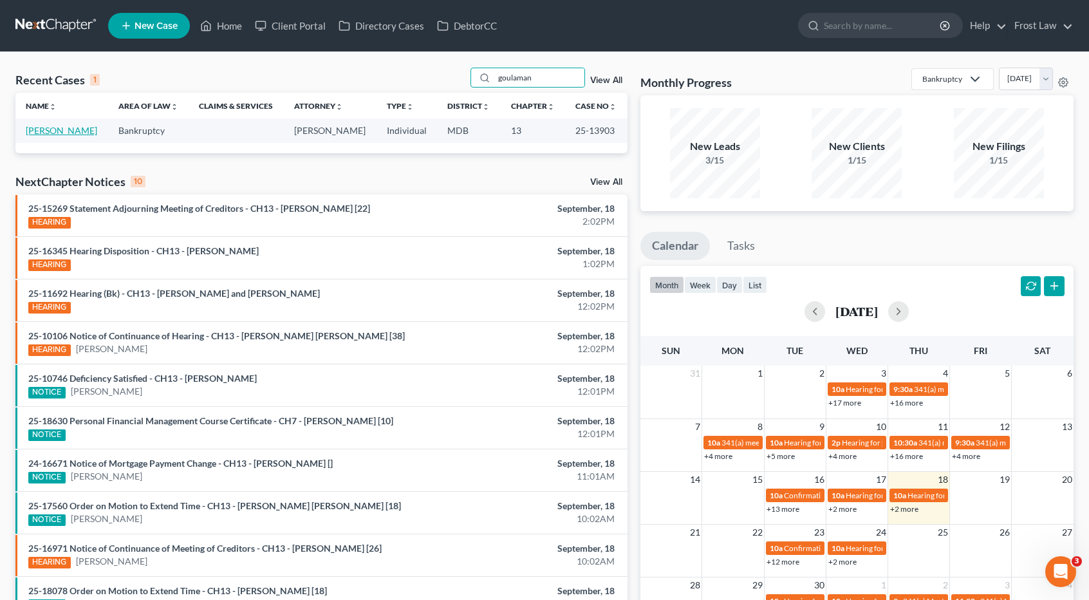
click at [79, 133] on link "[PERSON_NAME]" at bounding box center [61, 130] width 71 height 11
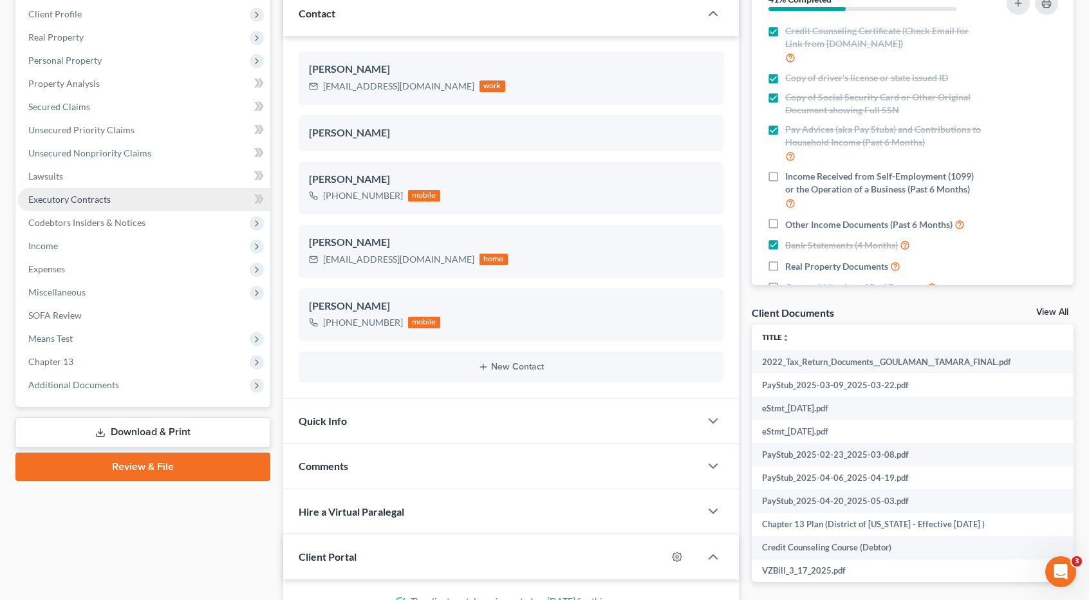
scroll to position [193, 0]
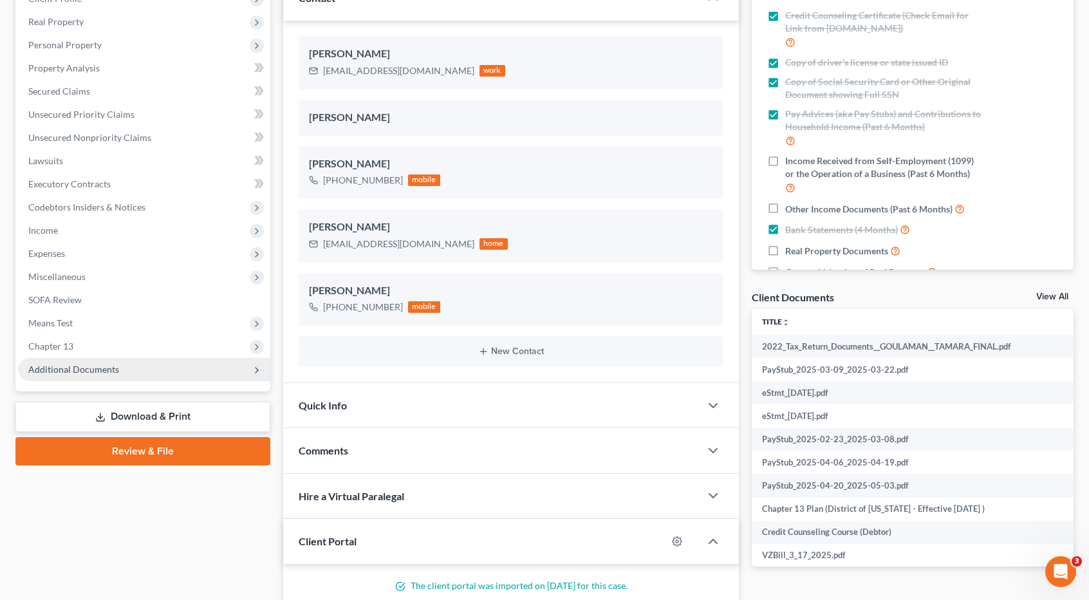
click at [94, 360] on span "Additional Documents" at bounding box center [144, 369] width 252 height 23
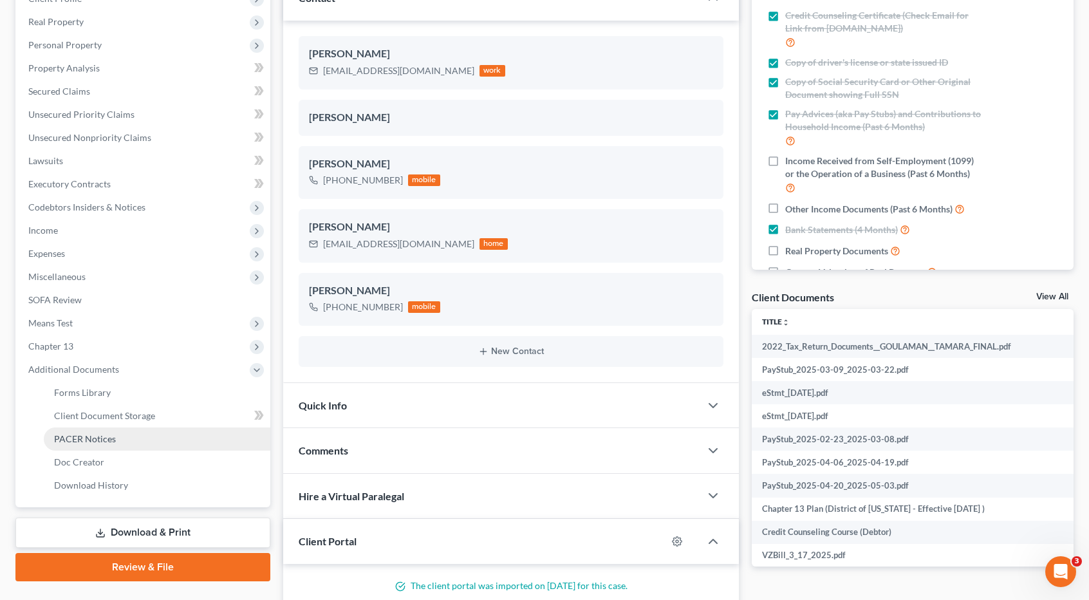
click at [100, 440] on span "PACER Notices" at bounding box center [85, 438] width 62 height 11
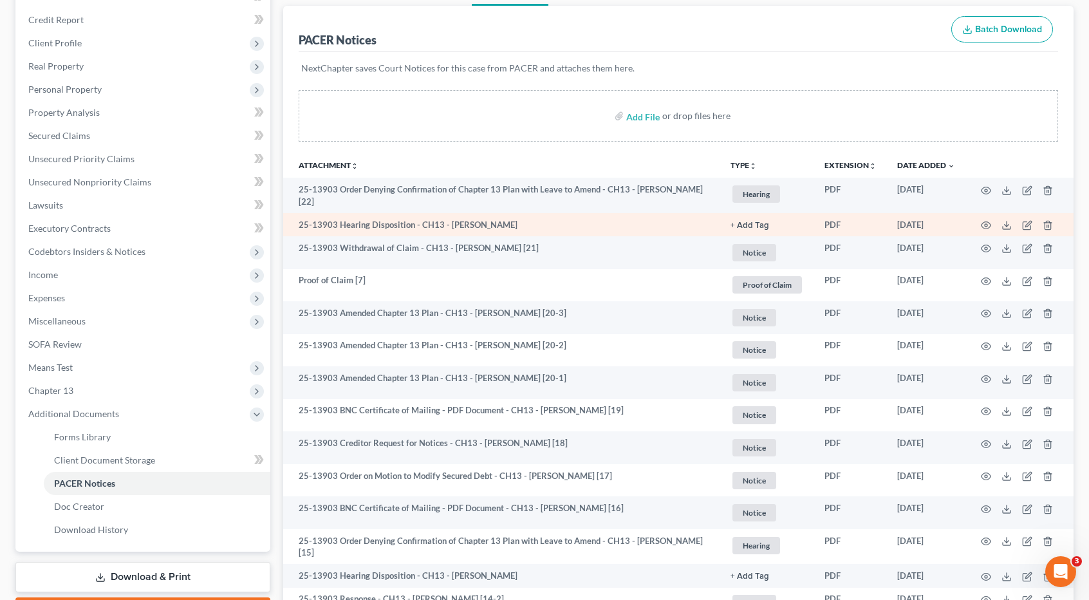
scroll to position [129, 0]
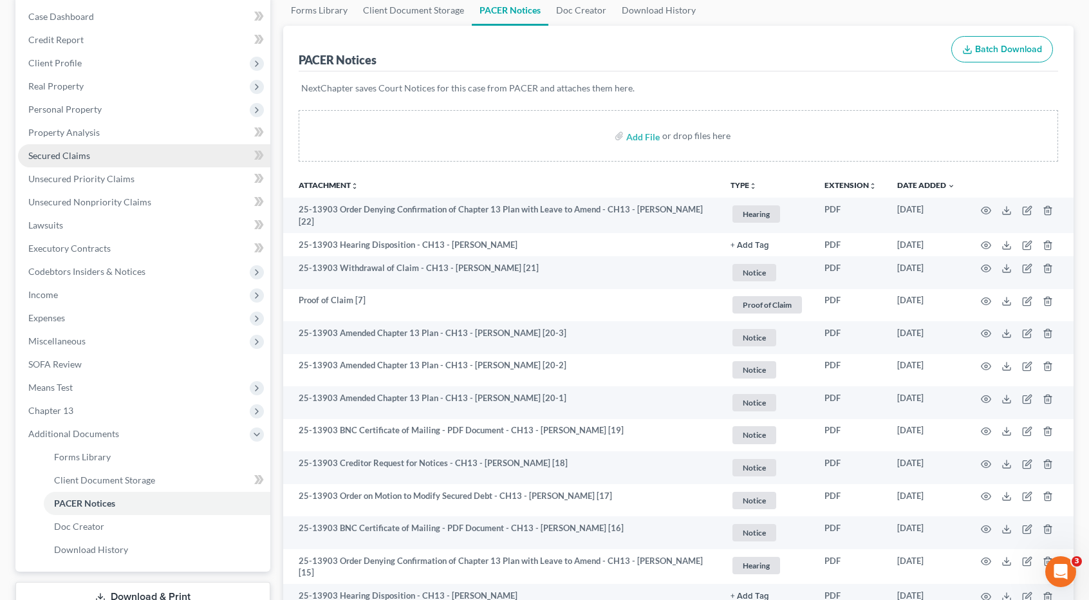
click at [95, 154] on link "Secured Claims" at bounding box center [144, 155] width 252 height 23
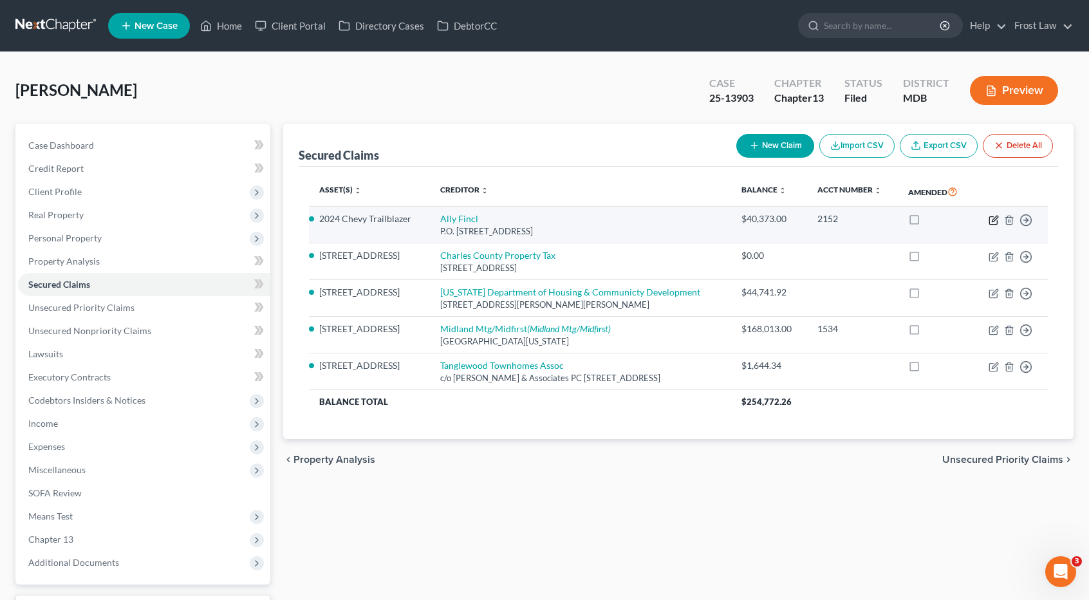
click at [991, 225] on icon "button" at bounding box center [994, 220] width 10 height 10
select select "24"
select select "0"
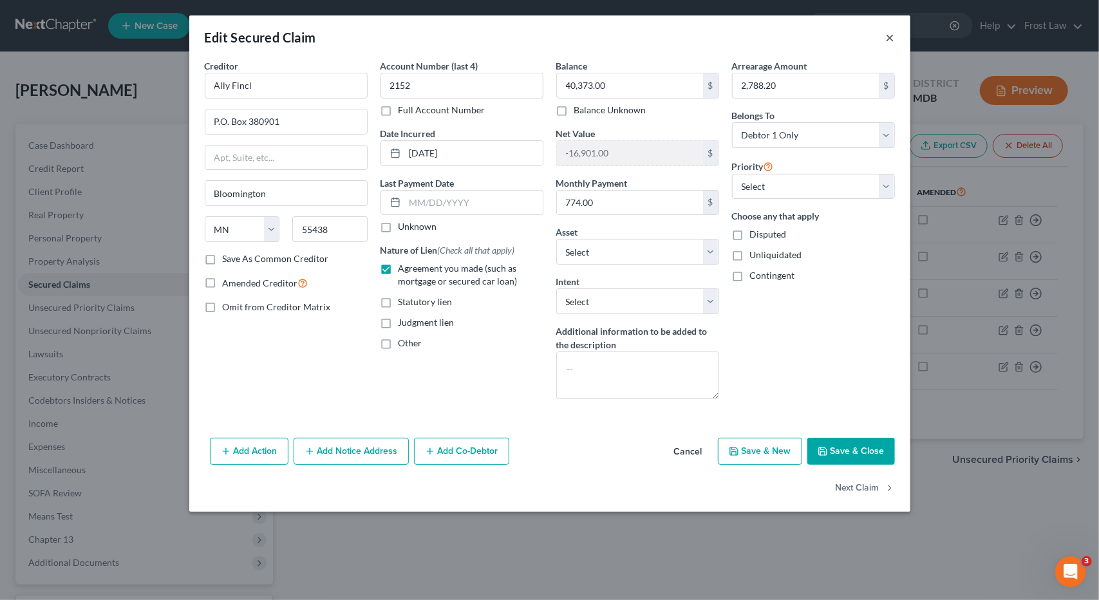
click at [889, 41] on button "×" at bounding box center [890, 37] width 9 height 15
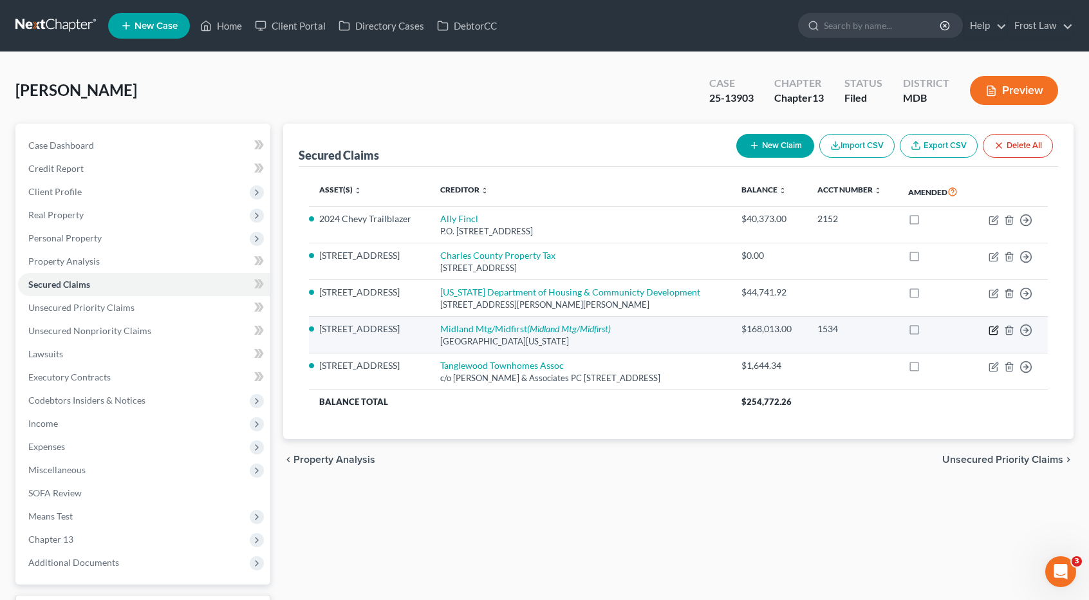
click at [992, 335] on icon "button" at bounding box center [994, 330] width 10 height 10
select select "37"
select select "11"
select select "0"
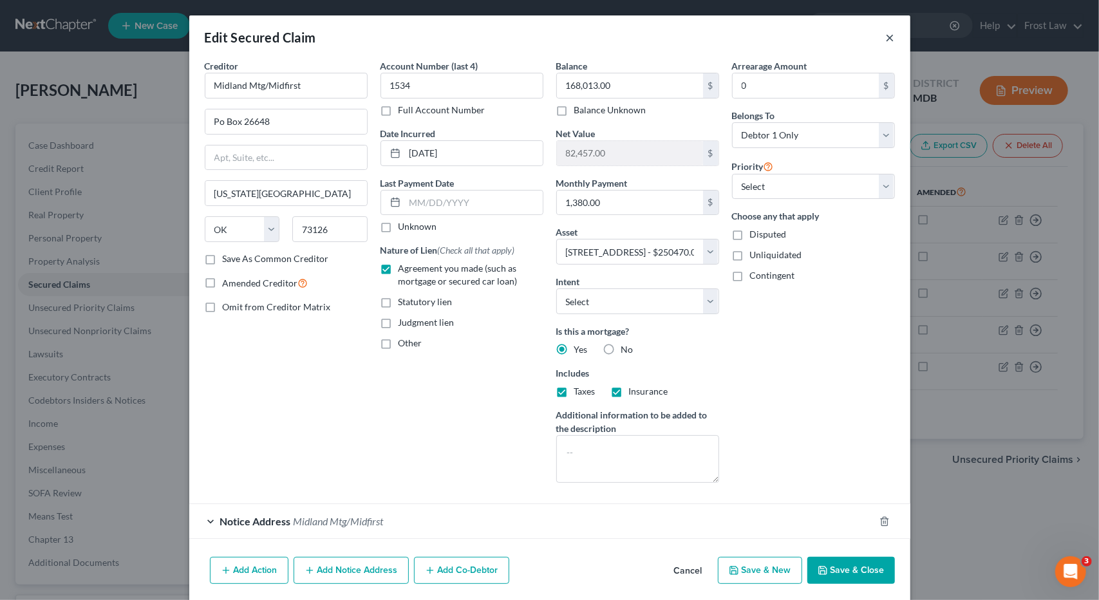
click at [886, 33] on button "×" at bounding box center [890, 37] width 9 height 15
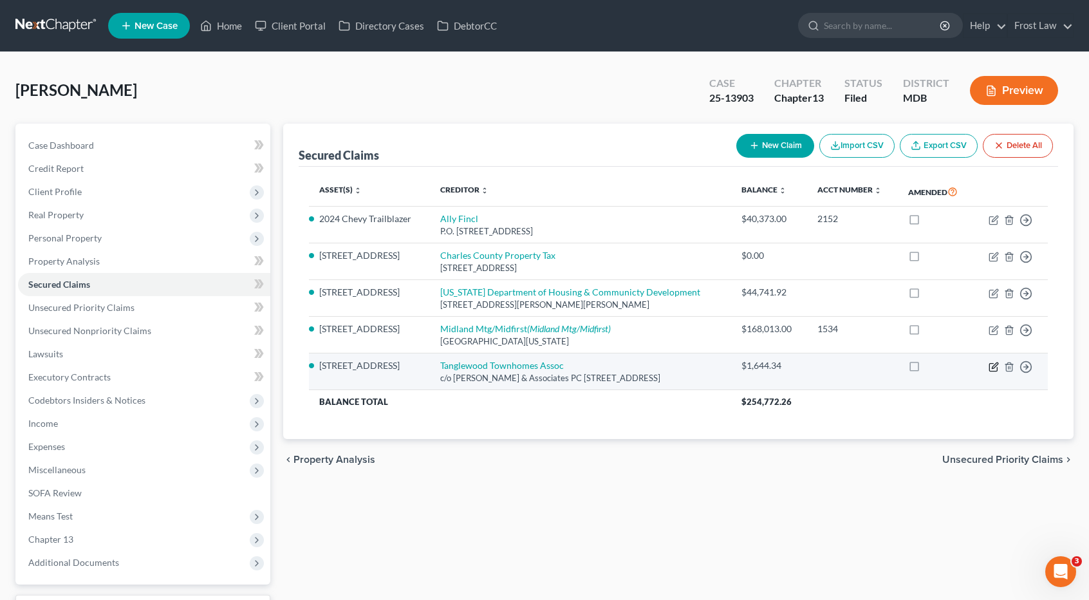
click at [994, 372] on icon "button" at bounding box center [994, 367] width 10 height 10
select select "21"
select select "11"
select select "0"
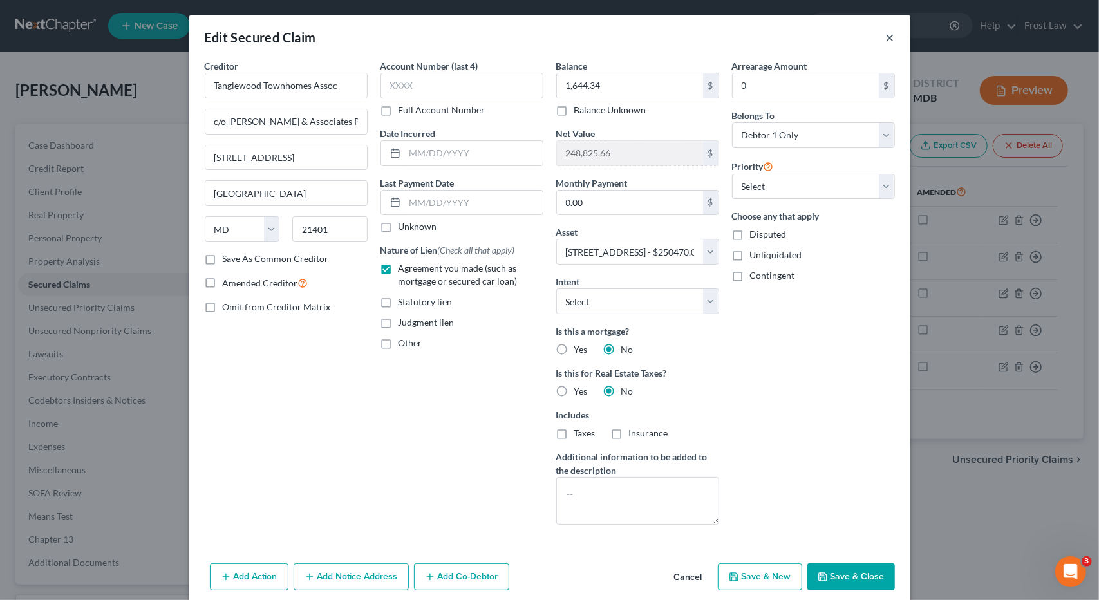
click at [886, 39] on button "×" at bounding box center [890, 37] width 9 height 15
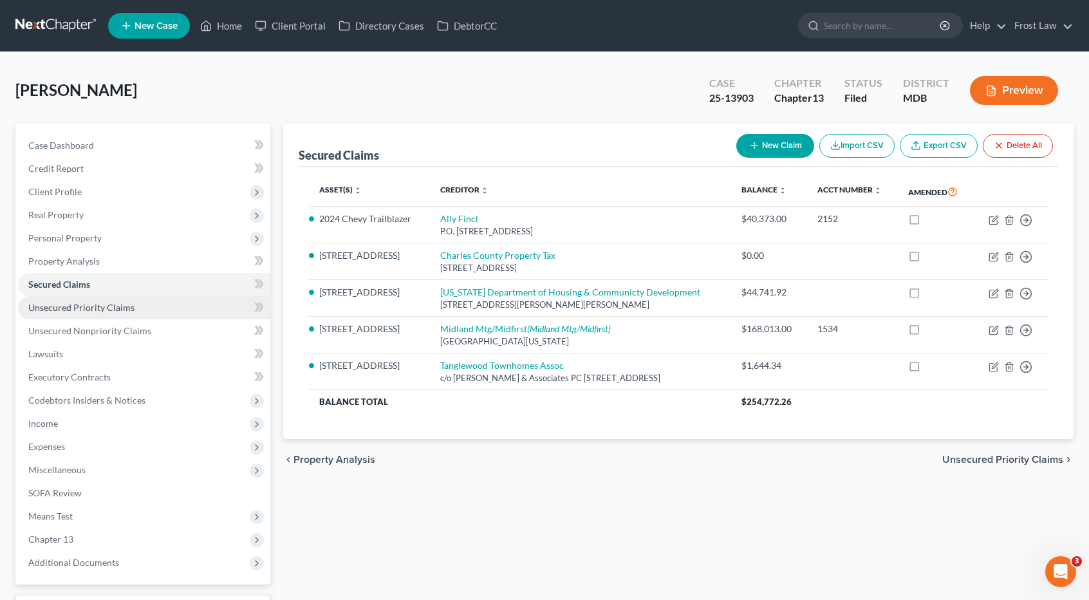
click at [139, 306] on link "Unsecured Priority Claims" at bounding box center [144, 307] width 252 height 23
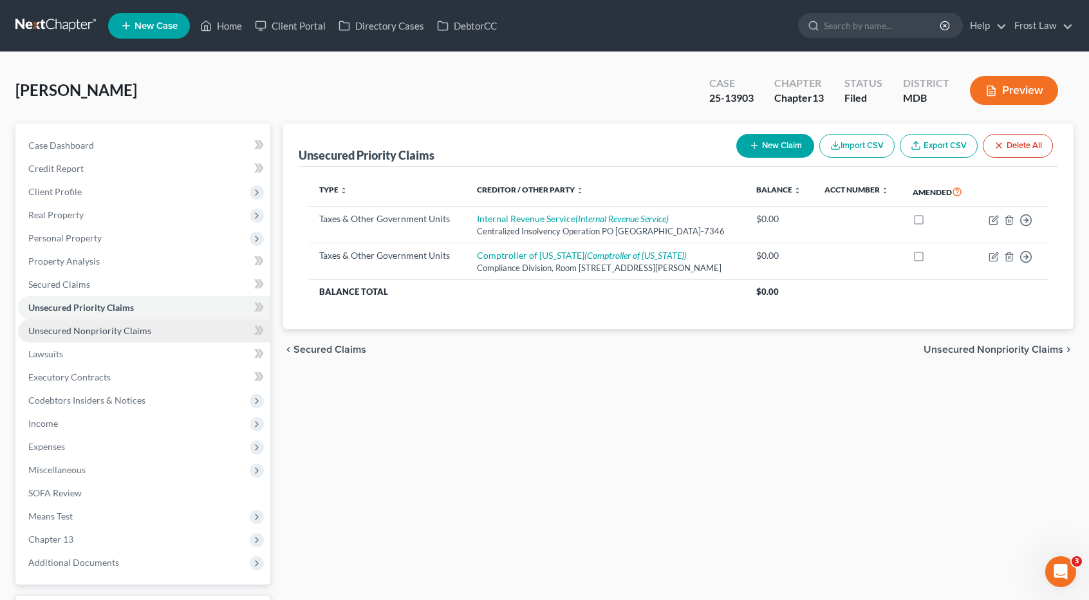
click at [143, 328] on span "Unsecured Nonpriority Claims" at bounding box center [89, 330] width 123 height 11
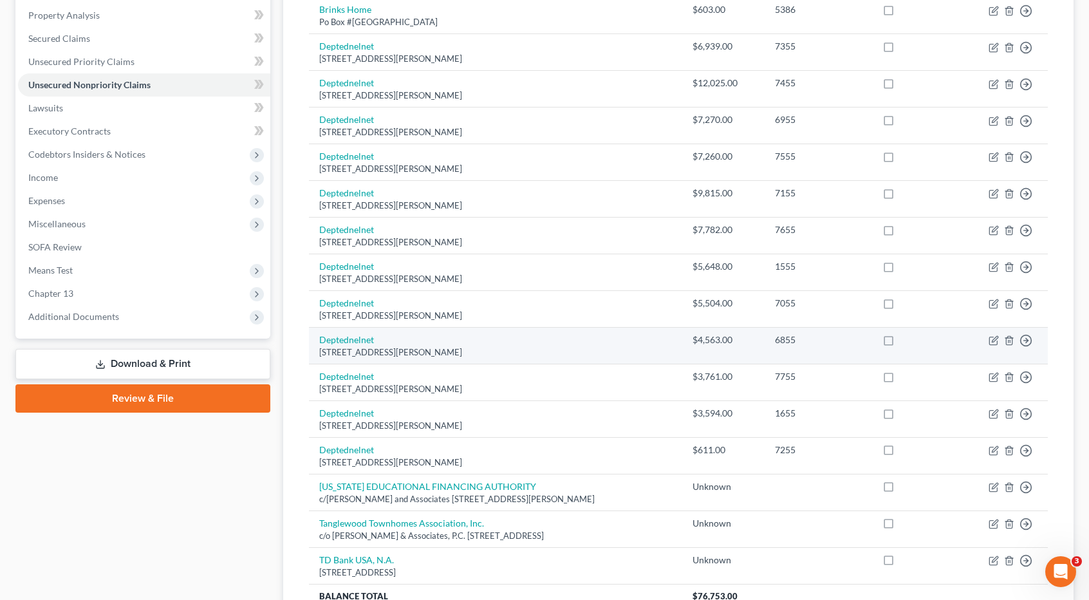
scroll to position [172, 0]
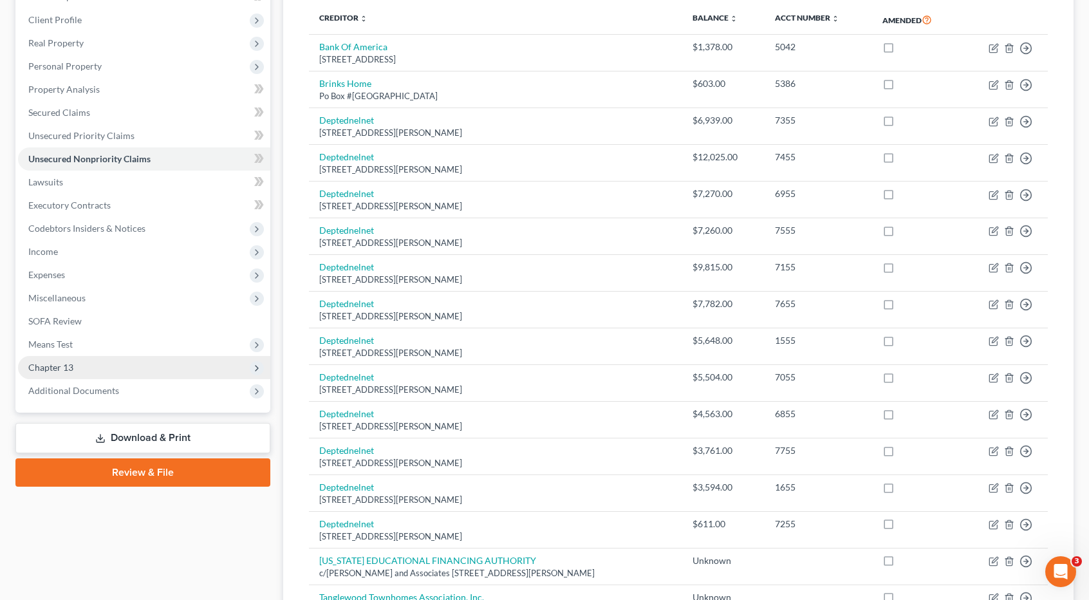
click at [63, 367] on span "Chapter 13" at bounding box center [50, 367] width 45 height 11
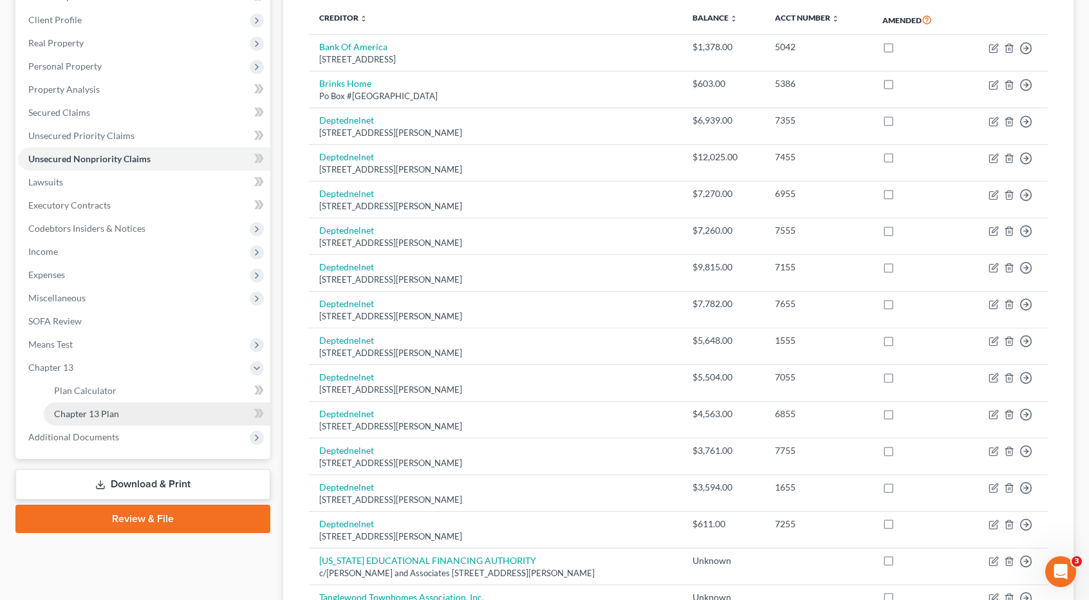
click at [80, 418] on link "Chapter 13 Plan" at bounding box center [157, 413] width 227 height 23
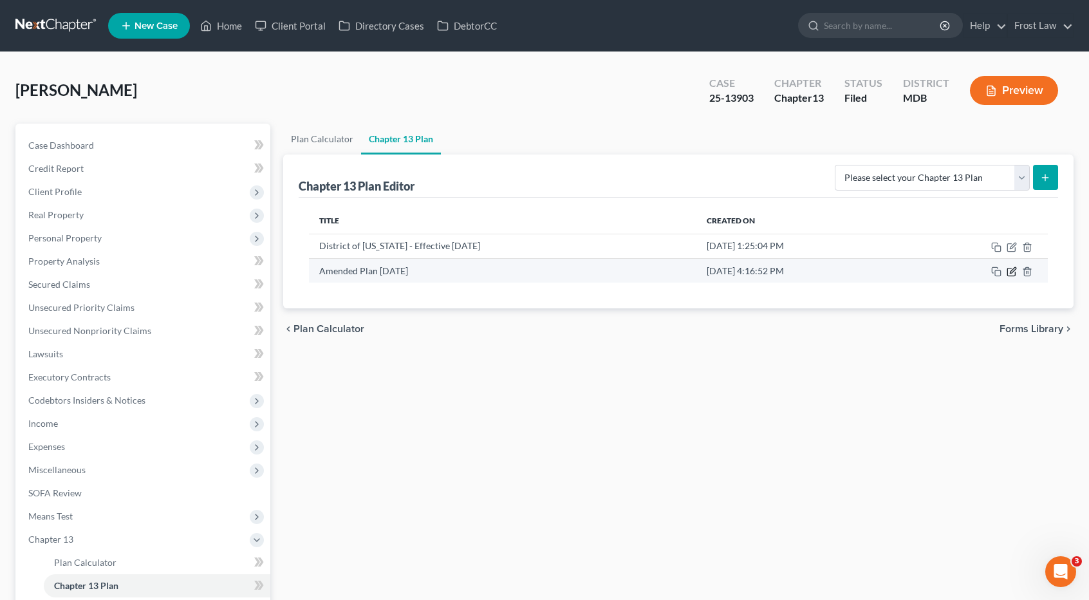
click at [1012, 275] on icon "button" at bounding box center [1012, 271] width 10 height 10
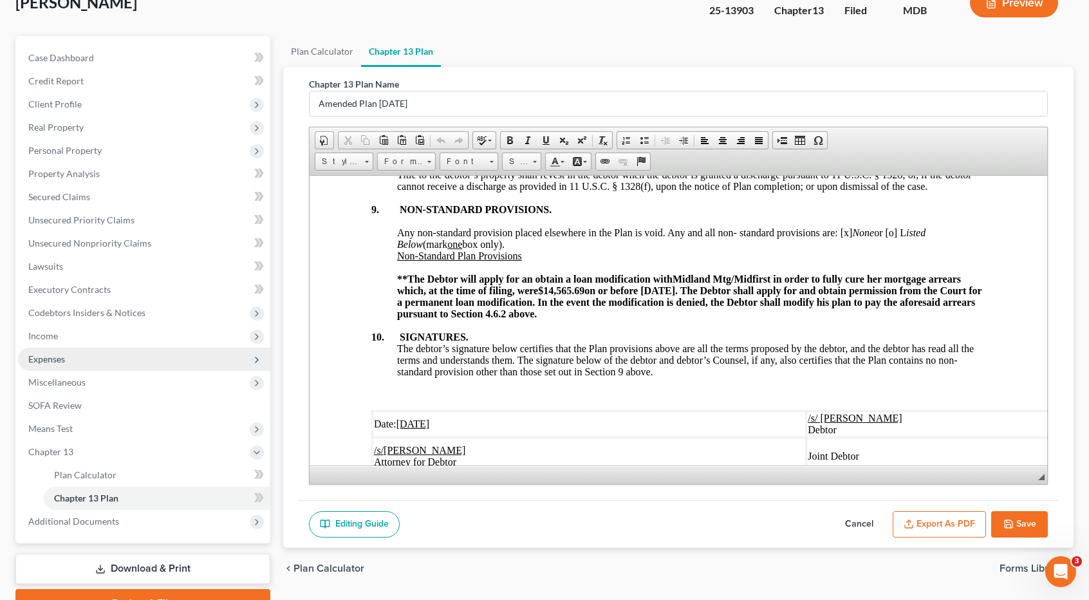
scroll to position [152, 0]
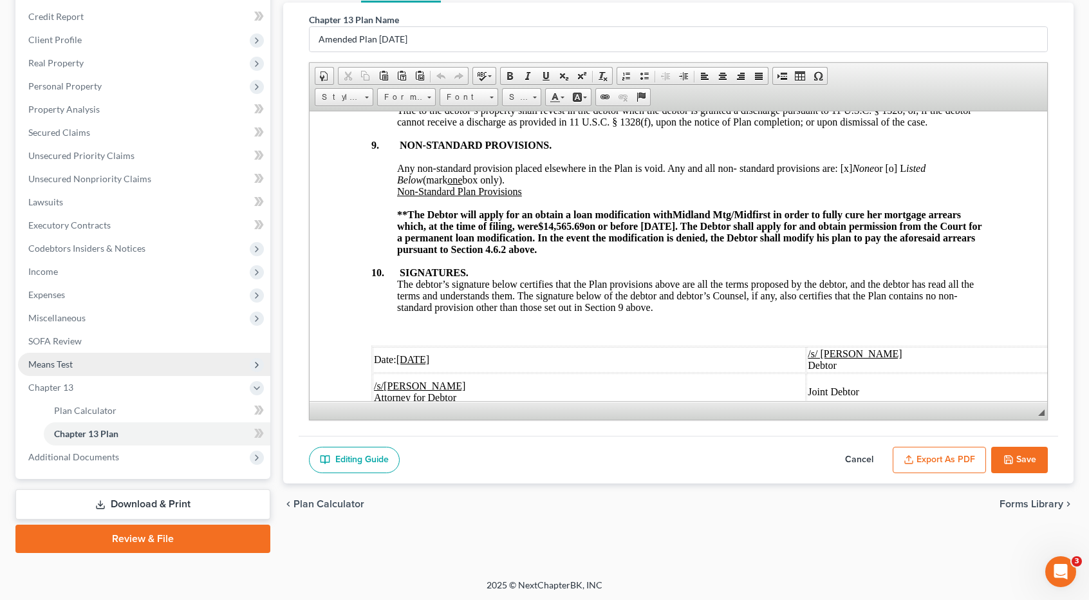
click at [75, 363] on span "Means Test" at bounding box center [144, 364] width 252 height 23
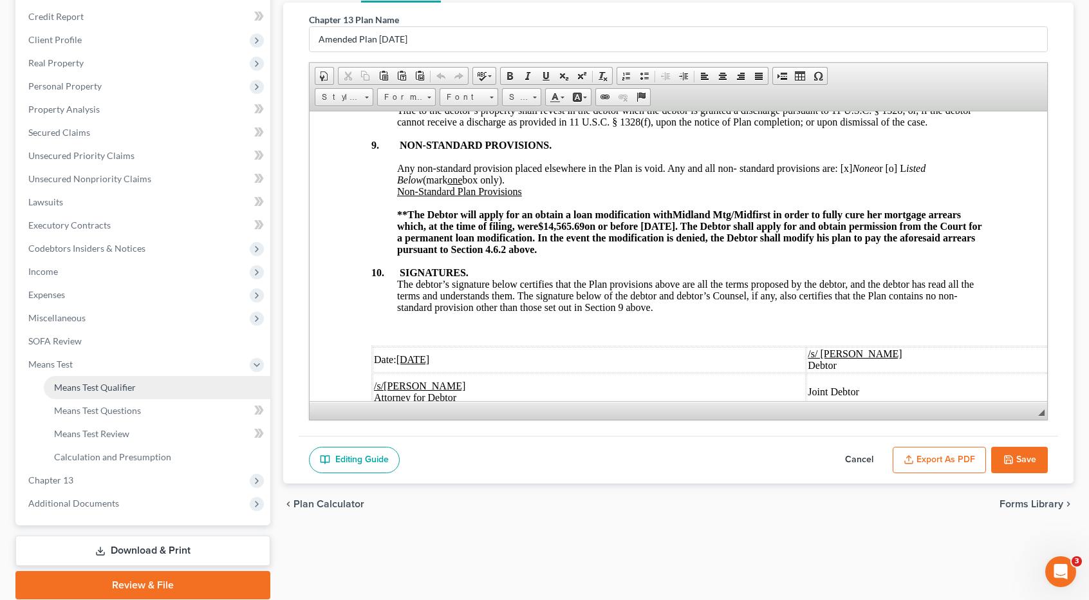
click at [84, 387] on span "Means Test Qualifier" at bounding box center [95, 387] width 82 height 11
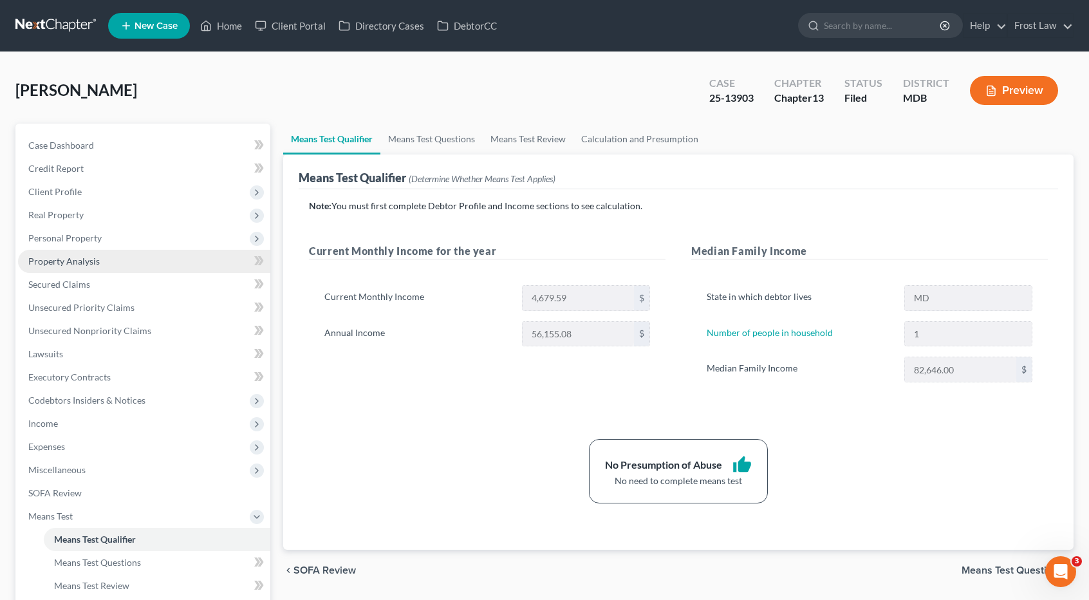
click at [93, 266] on span "Property Analysis" at bounding box center [63, 261] width 71 height 11
